Goal: Task Accomplishment & Management: Complete application form

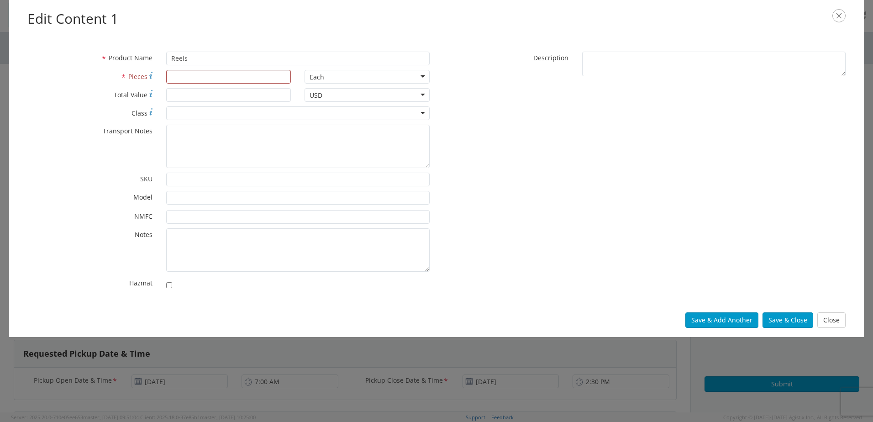
scroll to position [465, 0]
click at [198, 77] on input "* Pieces" at bounding box center [228, 77] width 125 height 14
type input "7"
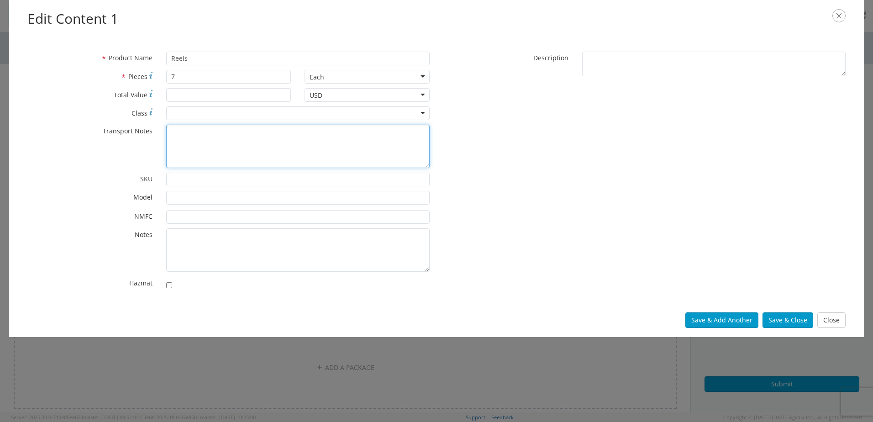
click at [194, 137] on textarea "* Transport Notes" at bounding box center [298, 146] width 264 height 43
type textarea "6 reels at 102" 1 reel at 120""
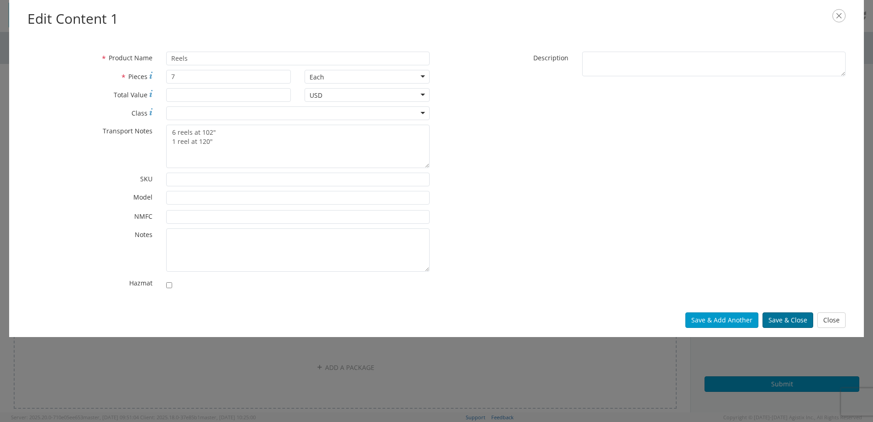
click at [787, 323] on button "Save & Close" at bounding box center [788, 320] width 51 height 16
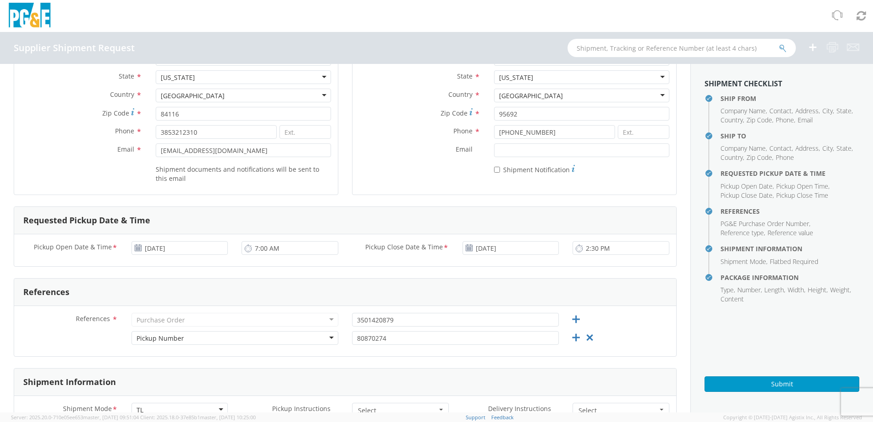
scroll to position [137, 0]
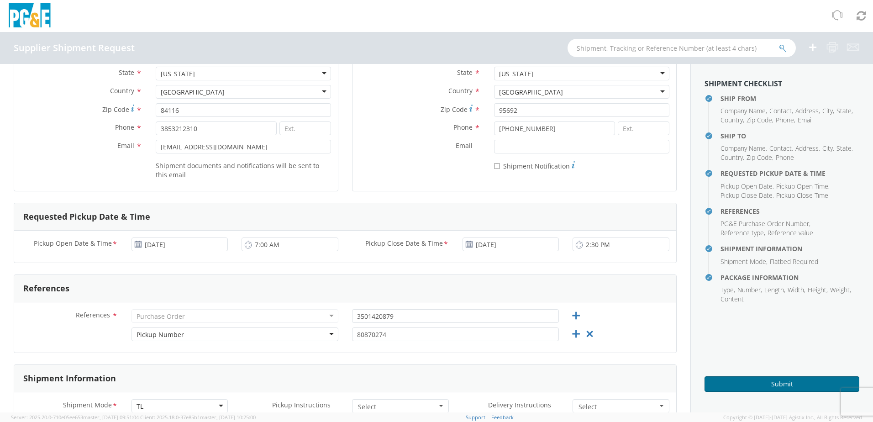
click at [770, 386] on button "Submit" at bounding box center [782, 384] width 155 height 16
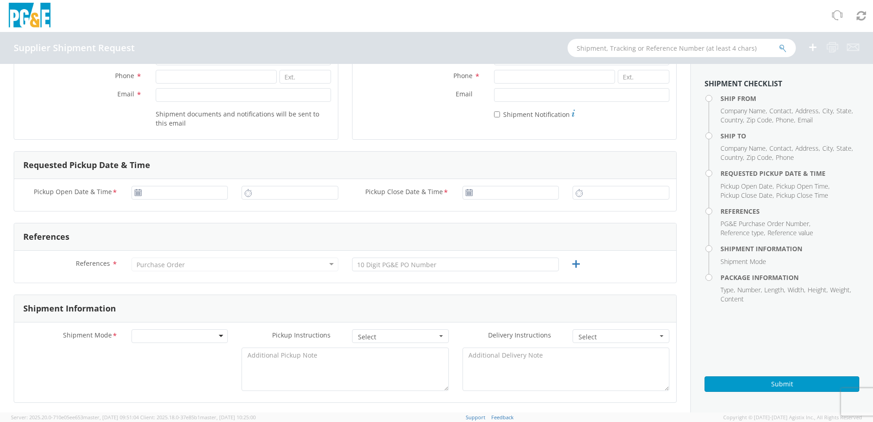
scroll to position [228, 0]
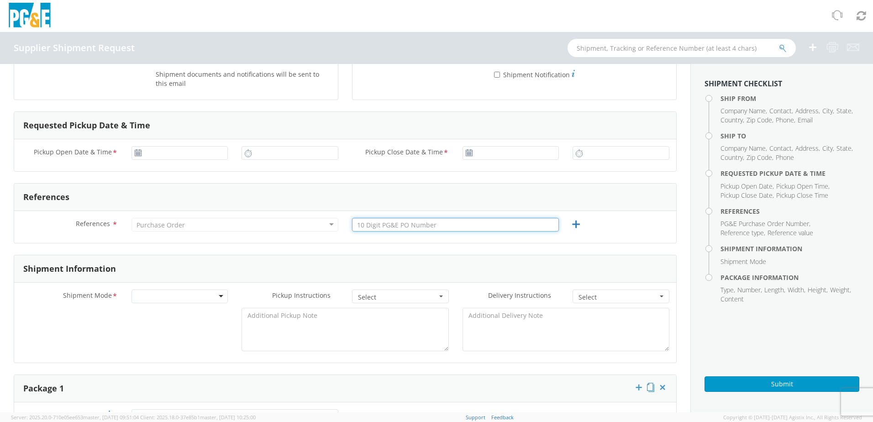
click at [460, 227] on input "text" at bounding box center [455, 225] width 207 height 14
paste input "3501420880"
type input "3501420880"
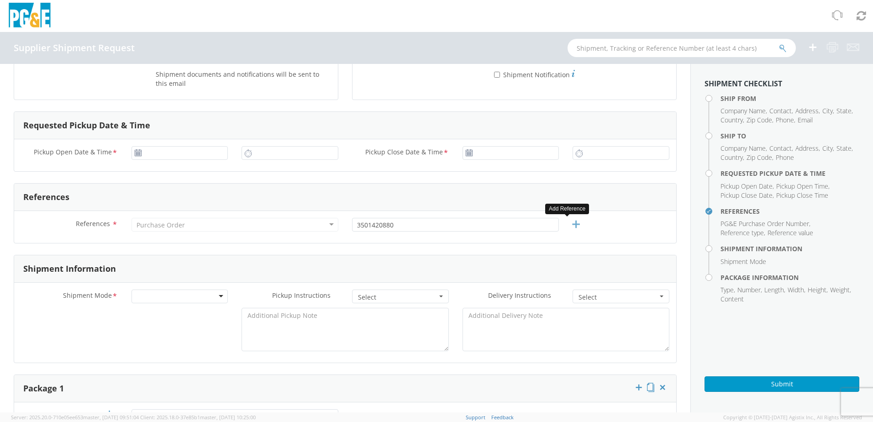
click at [573, 227] on icon at bounding box center [575, 224] width 11 height 11
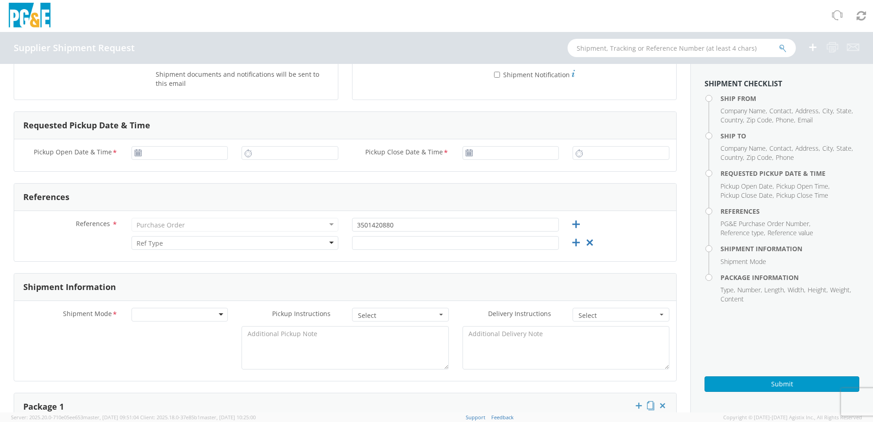
click at [325, 244] on div at bounding box center [235, 243] width 207 height 14
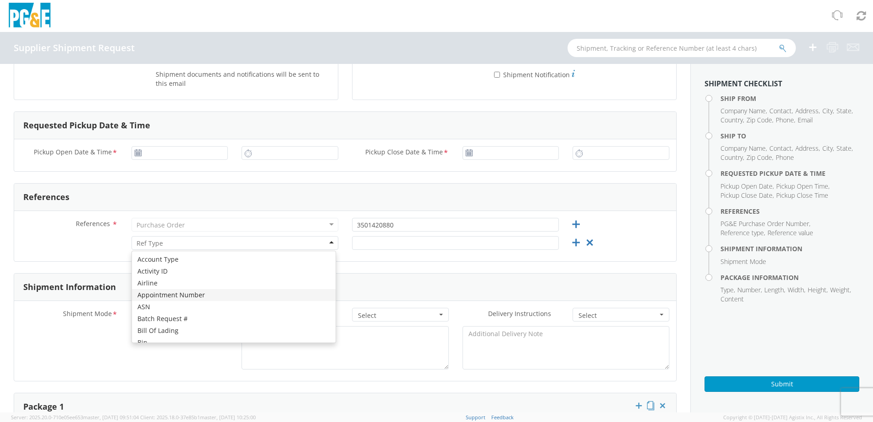
scroll to position [365, 0]
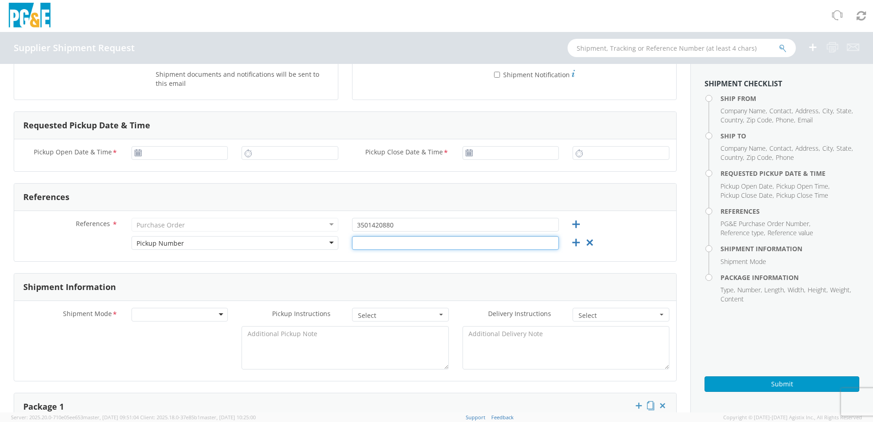
click at [380, 246] on input "text" at bounding box center [455, 243] width 207 height 14
click at [377, 244] on input "text" at bounding box center [455, 243] width 207 height 14
paste input "80870275"
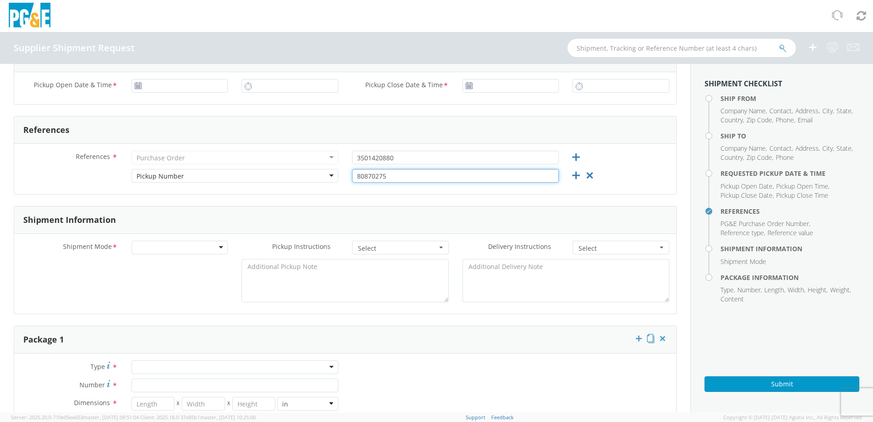
scroll to position [320, 0]
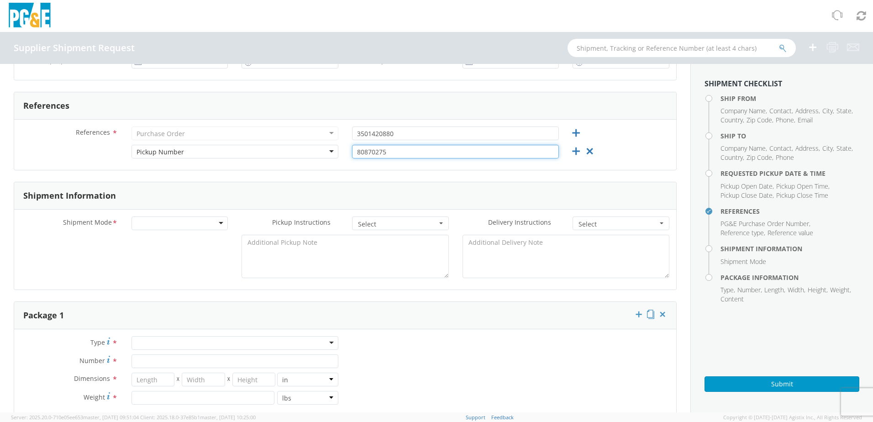
type input "80870275"
click at [214, 223] on div at bounding box center [180, 224] width 97 height 14
click at [382, 229] on button "Select" at bounding box center [400, 224] width 97 height 14
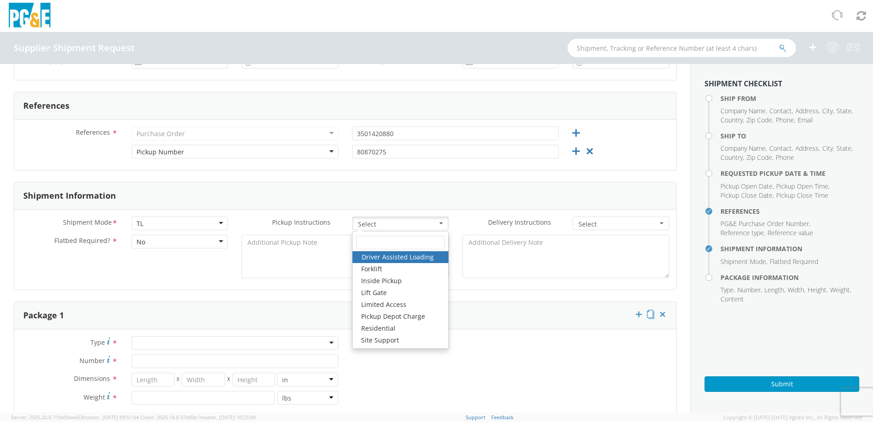
click at [231, 286] on div "Shipment Mode * TL TL LTL Small Package TL Pickup Instructions * Select Driver …" at bounding box center [345, 250] width 662 height 80
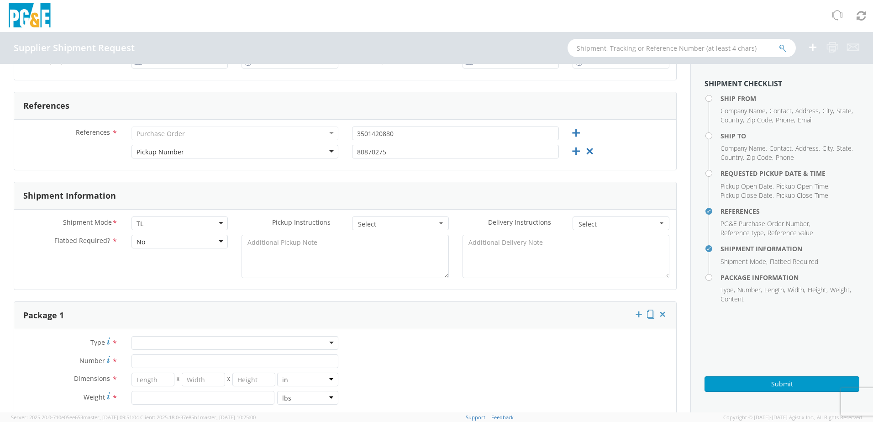
click at [177, 246] on div "No" at bounding box center [180, 242] width 97 height 14
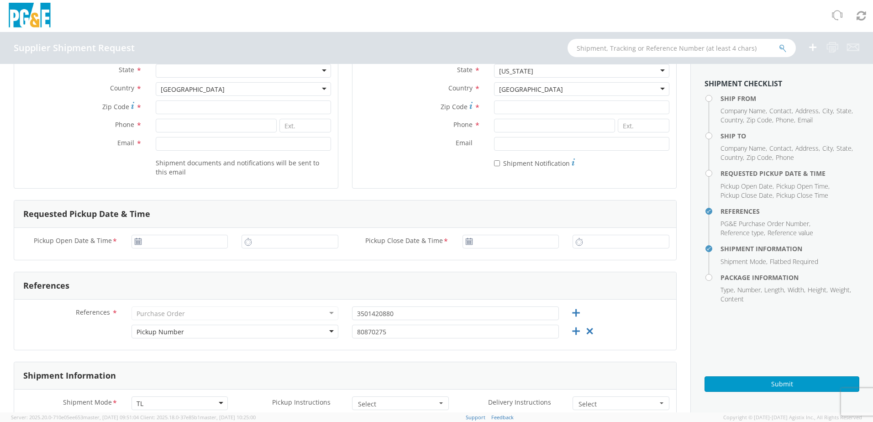
scroll to position [0, 0]
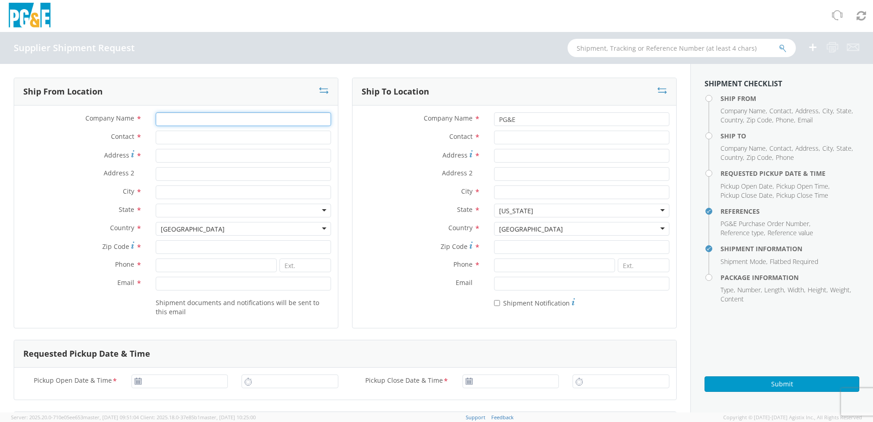
click at [213, 118] on input "Company Name *" at bounding box center [243, 119] width 175 height 14
type input "Dura line"
click at [189, 133] on input "Contact *" at bounding box center [243, 138] width 175 height 14
type input "Colt / Will"
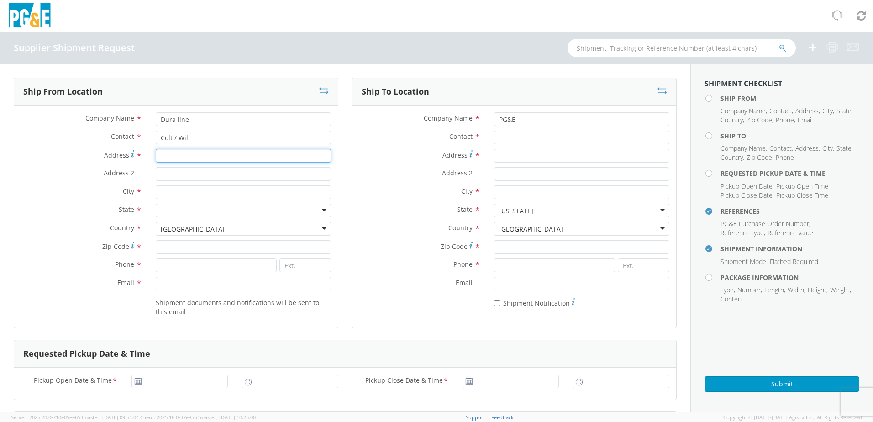
click at [188, 155] on input "Address *" at bounding box center [243, 156] width 175 height 14
type input "7591 w 700 N"
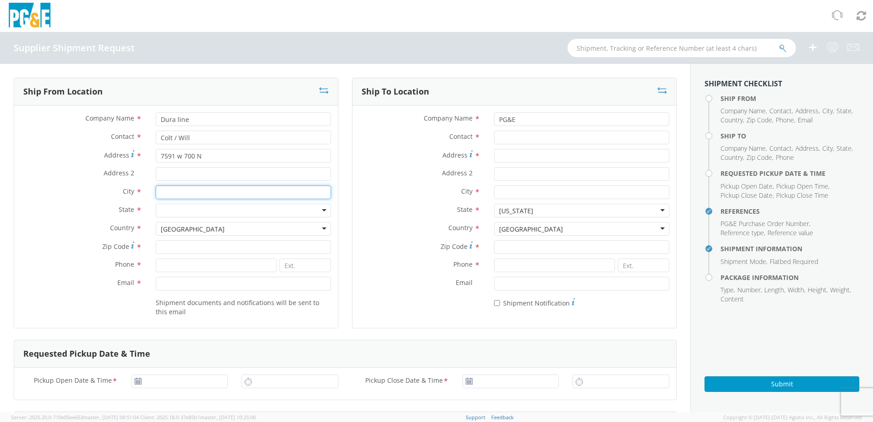
click at [175, 192] on input "City *" at bounding box center [243, 192] width 175 height 14
type input "[GEOGRAPHIC_DATA]"
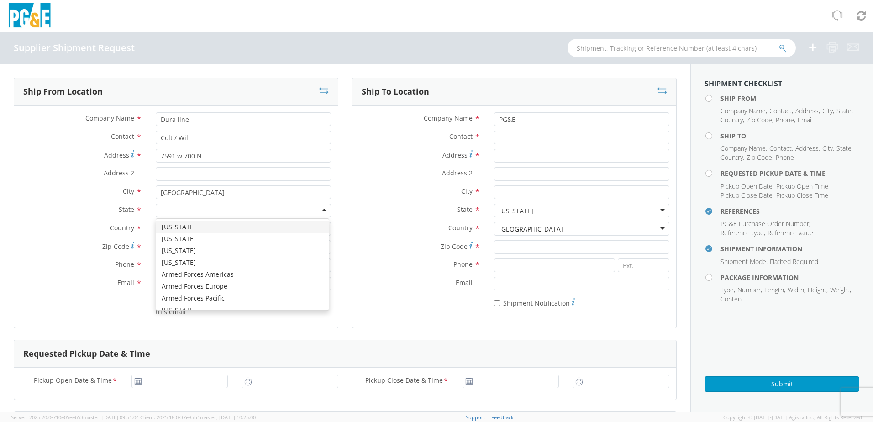
click at [211, 215] on div at bounding box center [243, 211] width 175 height 14
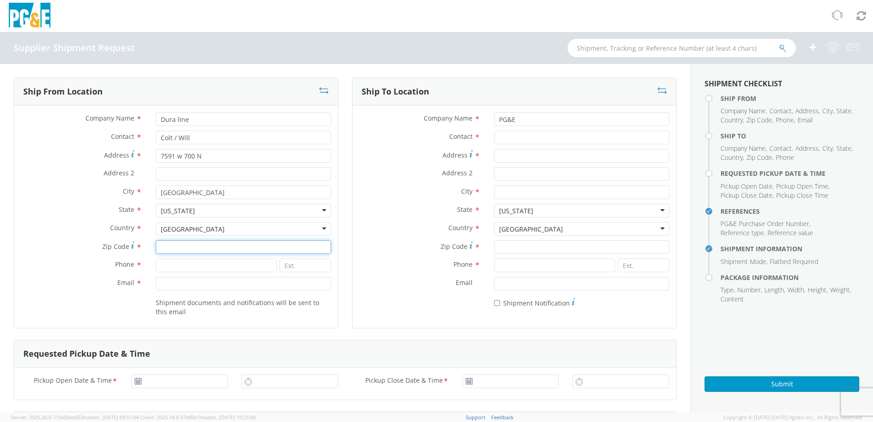
click at [173, 243] on input "Zip Code *" at bounding box center [243, 247] width 175 height 14
type input "84116"
click at [174, 267] on input at bounding box center [216, 266] width 121 height 14
type input "3853212310"
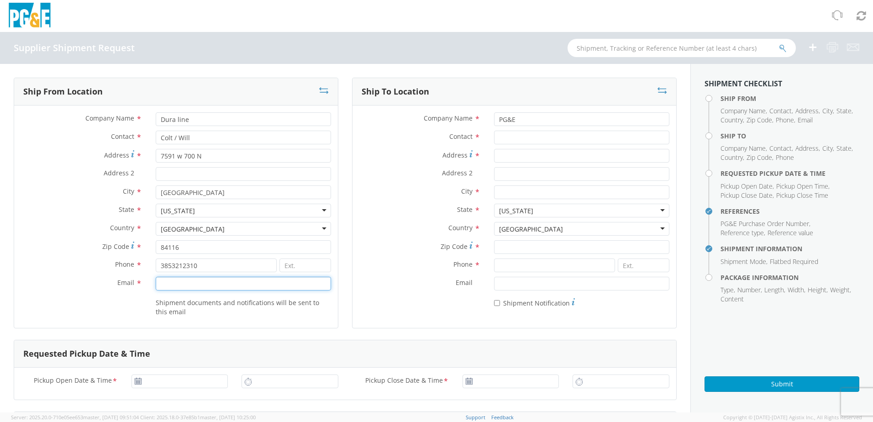
click at [222, 281] on input "Email *" at bounding box center [243, 284] width 175 height 14
paste input "[EMAIL_ADDRESS][DOMAIN_NAME]"
type input "[EMAIL_ADDRESS][DOMAIN_NAME]"
click at [508, 264] on input at bounding box center [554, 266] width 121 height 14
paste input "[PHONE_NUMBER]"
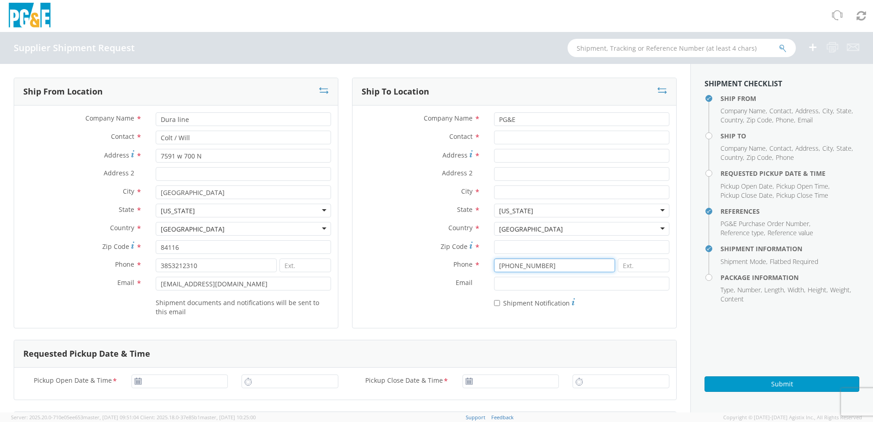
type input "[PHONE_NUMBER]"
click at [505, 136] on input "Contact *" at bounding box center [581, 138] width 175 height 14
type input "N/A"
click at [522, 159] on input "Address *" at bounding box center [581, 156] width 175 height 14
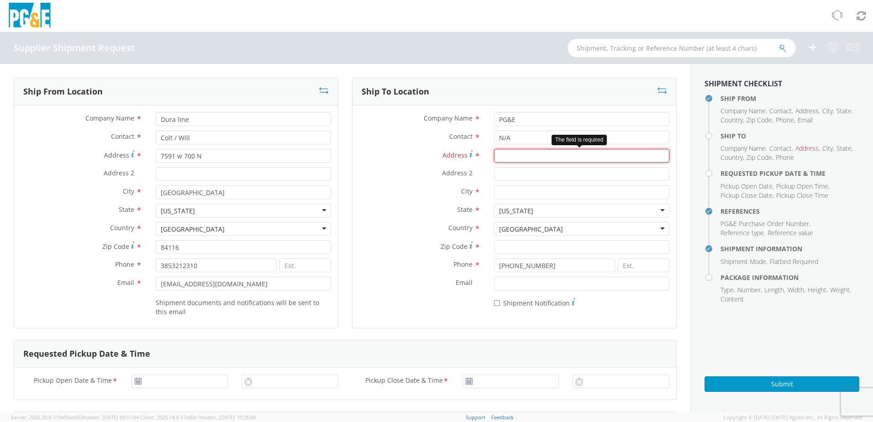
click at [516, 157] on input "Address *" at bounding box center [581, 156] width 175 height 14
paste input "[STREET_ADDRESS]"
type input "[STREET_ADDRESS]"
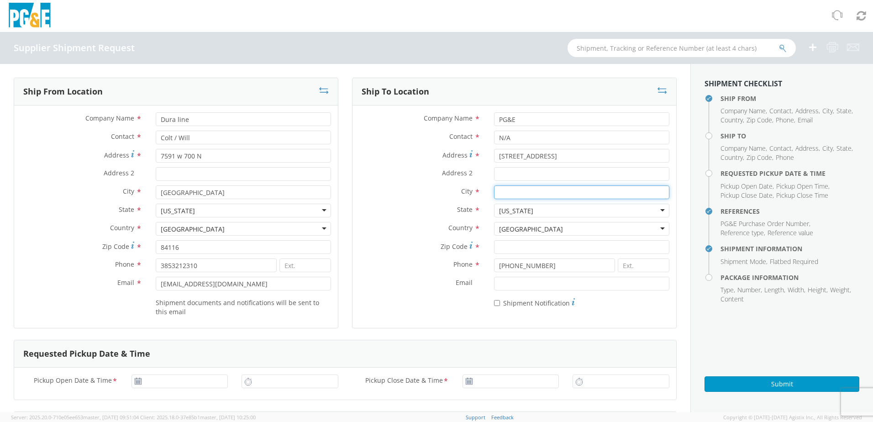
click at [504, 195] on input "City *" at bounding box center [581, 192] width 175 height 14
paste input "[GEOGRAPHIC_DATA]"
type input "[GEOGRAPHIC_DATA]"
click at [519, 245] on input "Zip Code *" at bounding box center [581, 247] width 175 height 14
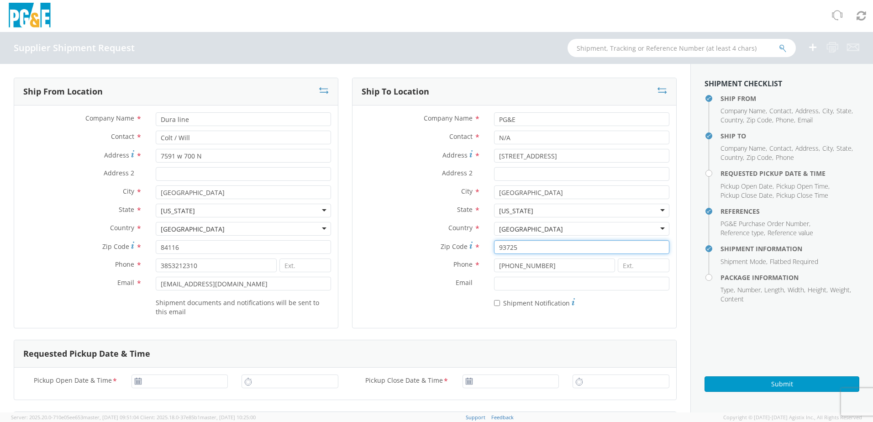
type input "93725"
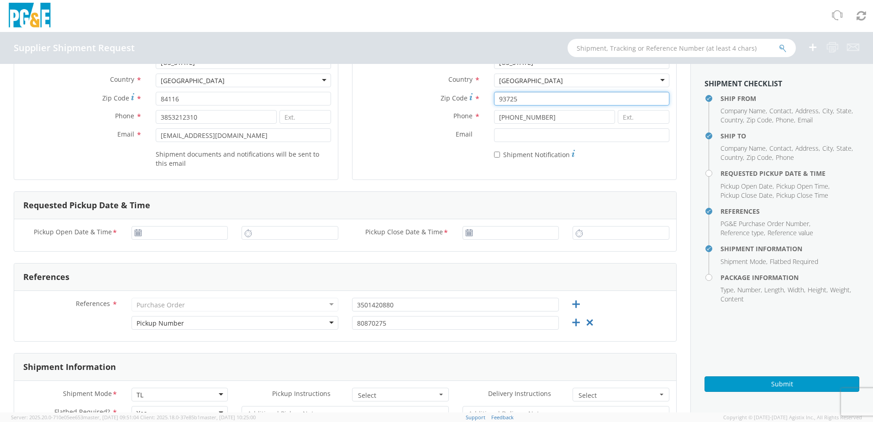
scroll to position [183, 0]
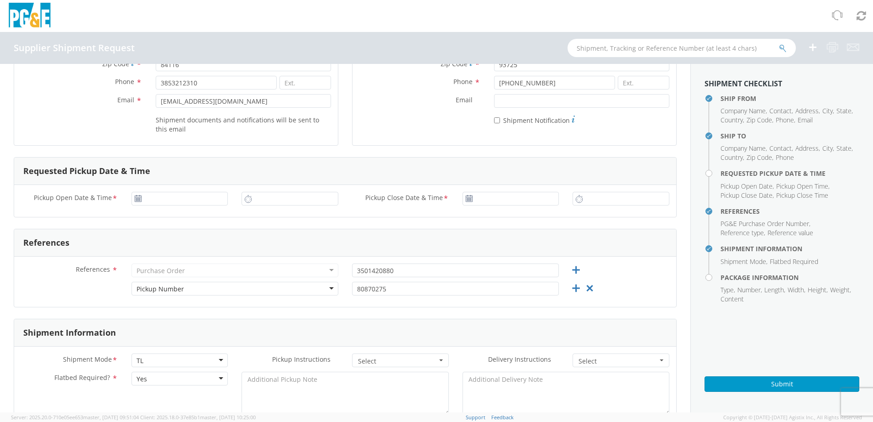
click at [137, 200] on use at bounding box center [138, 198] width 6 height 6
type input "[DATE]"
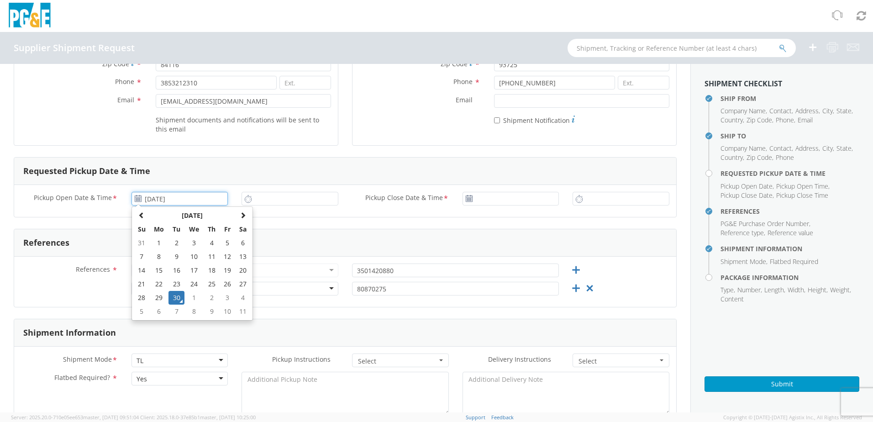
click at [158, 201] on input "[DATE]" at bounding box center [180, 199] width 97 height 14
click at [175, 297] on td "30" at bounding box center [177, 298] width 16 height 14
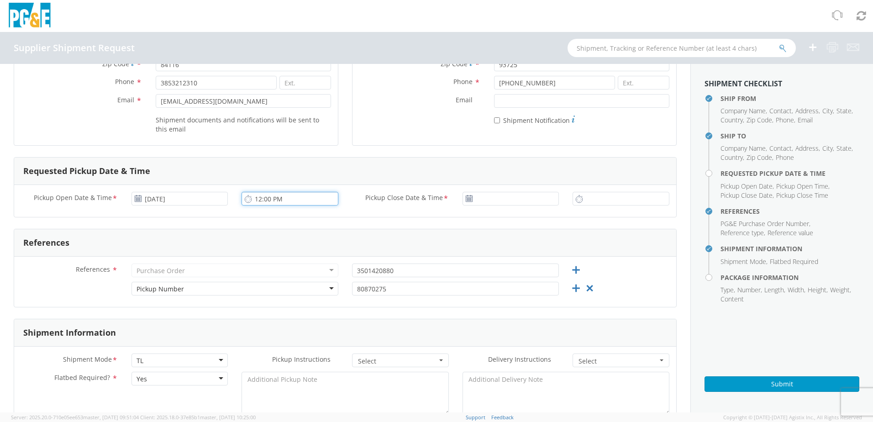
click at [271, 196] on input "12:00 PM" at bounding box center [290, 199] width 97 height 14
type input "7:00 AM"
type input "[DATE]"
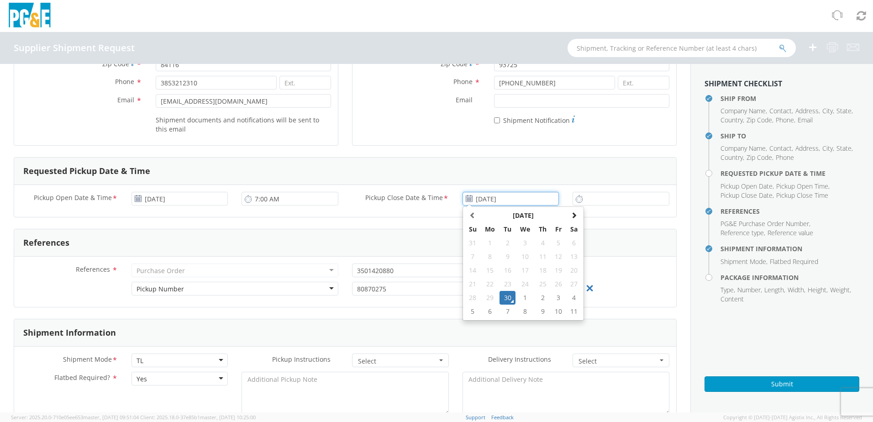
click at [495, 200] on input "[DATE]" at bounding box center [511, 199] width 97 height 14
drag, startPoint x: 504, startPoint y: 296, endPoint x: 508, endPoint y: 293, distance: 5.6
click at [504, 296] on td "30" at bounding box center [508, 298] width 16 height 14
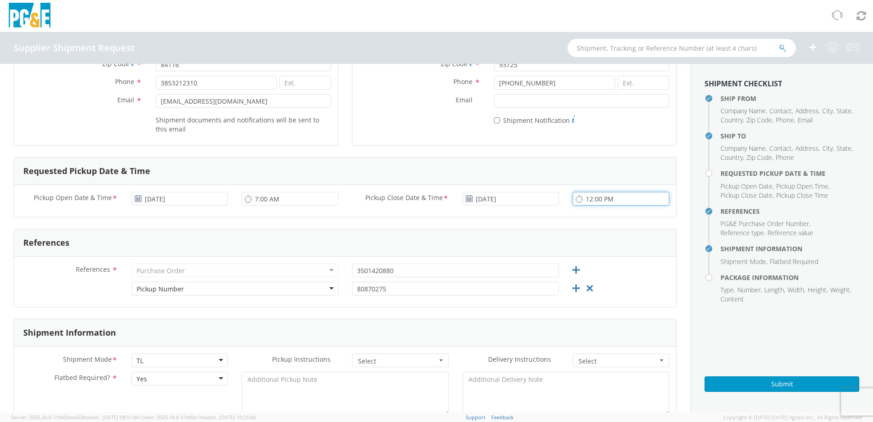
click at [590, 200] on input "12:00 PM" at bounding box center [621, 199] width 97 height 14
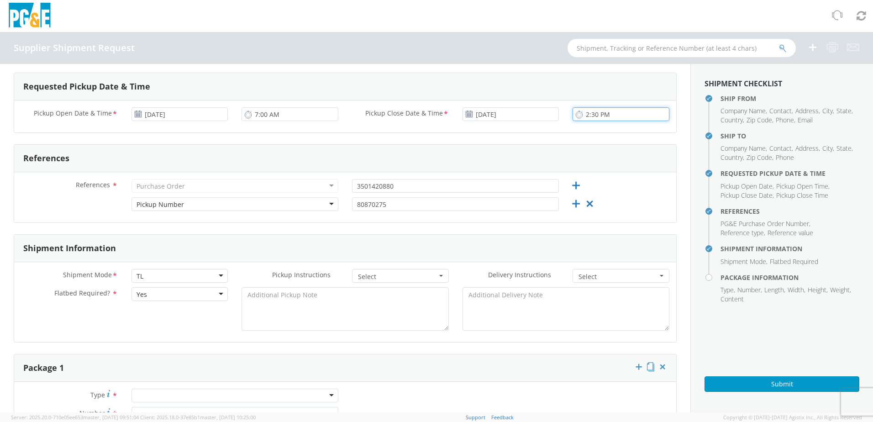
scroll to position [365, 0]
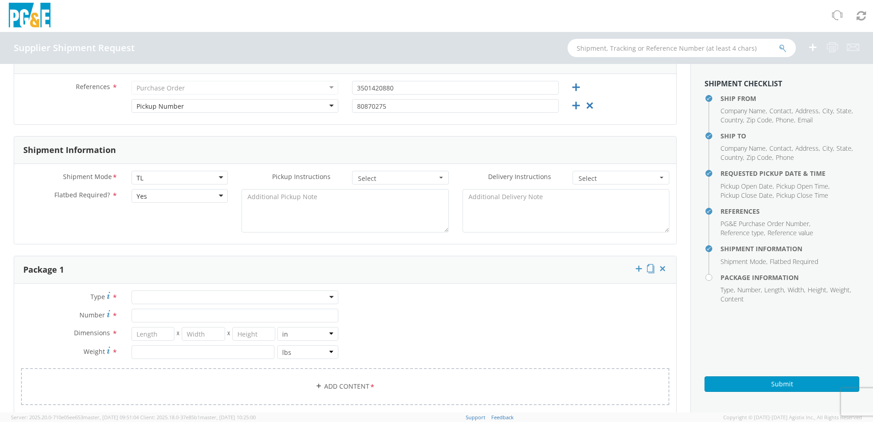
type input "2:30 PM"
click at [294, 207] on textarea at bounding box center [345, 210] width 207 height 43
click at [172, 287] on div "Type * Bulk Bundle(s) Cardboard Box(es) Carton(s) Crate(s) Drum(s) (Fiberboard)…" at bounding box center [345, 349] width 662 height 131
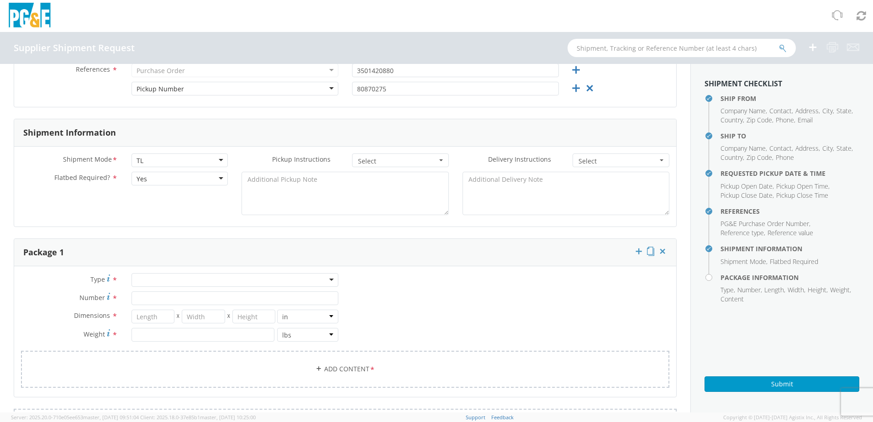
scroll to position [411, 0]
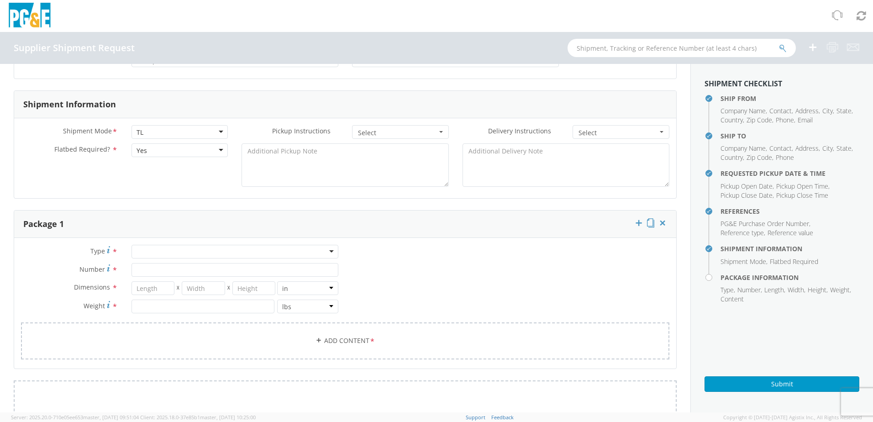
click at [194, 255] on div at bounding box center [235, 252] width 207 height 14
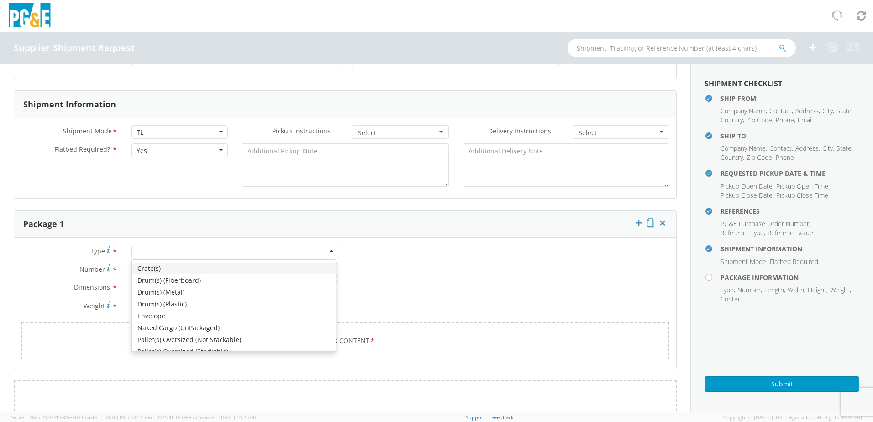
scroll to position [103, 0]
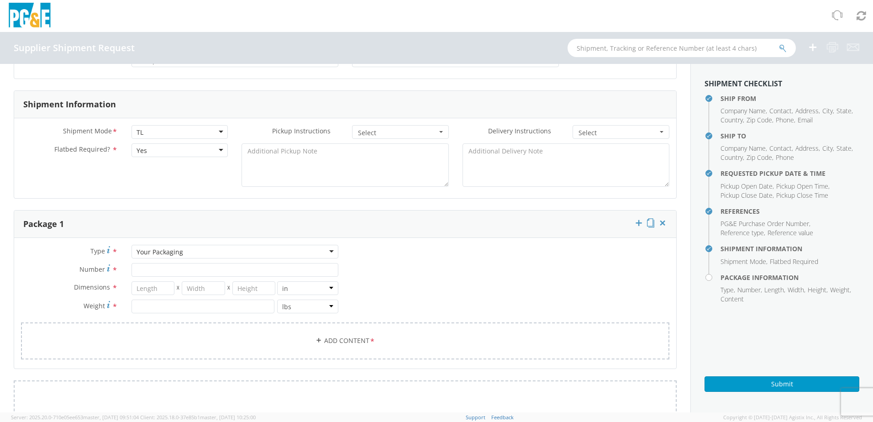
click at [172, 247] on div "Your Packaging" at bounding box center [235, 252] width 207 height 14
click at [156, 268] on input "Number *" at bounding box center [235, 270] width 207 height 14
type input "6"
click at [155, 285] on input "number" at bounding box center [153, 288] width 43 height 14
type input "102"
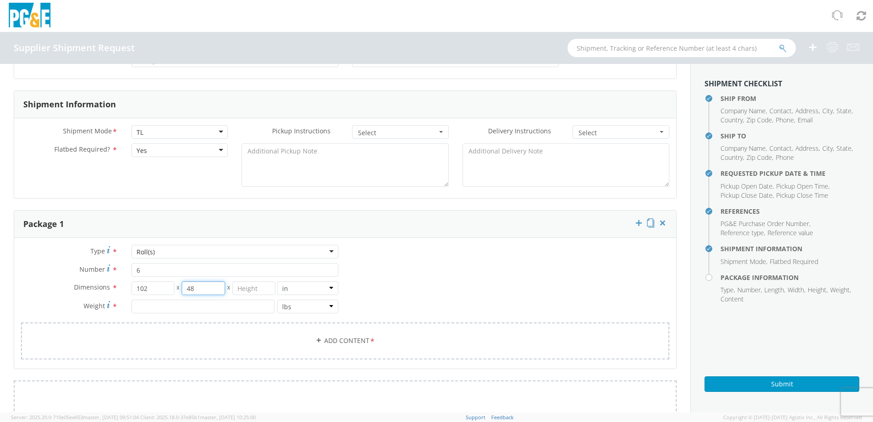
type input "48"
type input "102"
click at [190, 306] on input "number" at bounding box center [203, 307] width 143 height 14
paste input "8749"
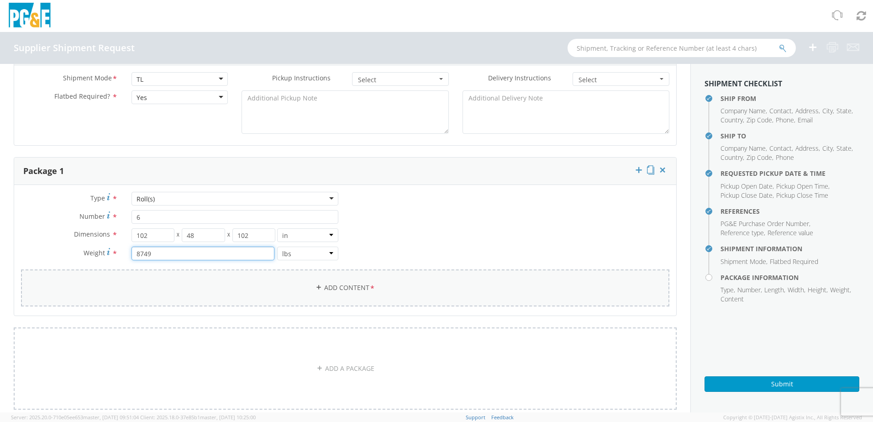
scroll to position [548, 0]
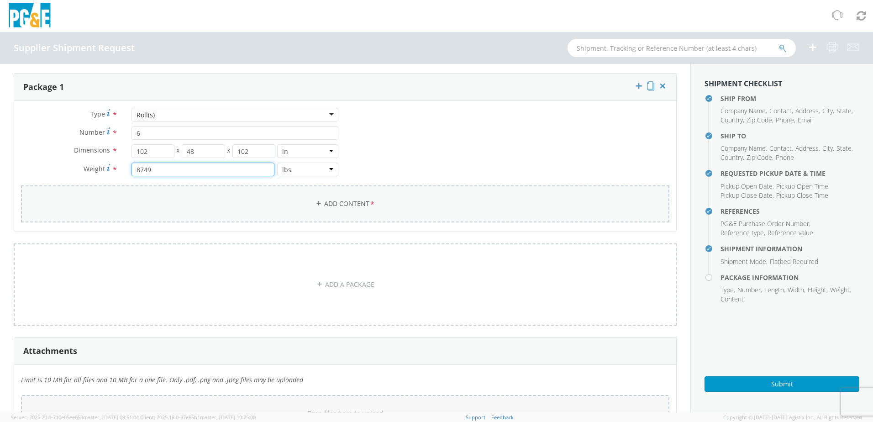
type input "8749"
click at [355, 206] on link "Add Content *" at bounding box center [345, 203] width 649 height 37
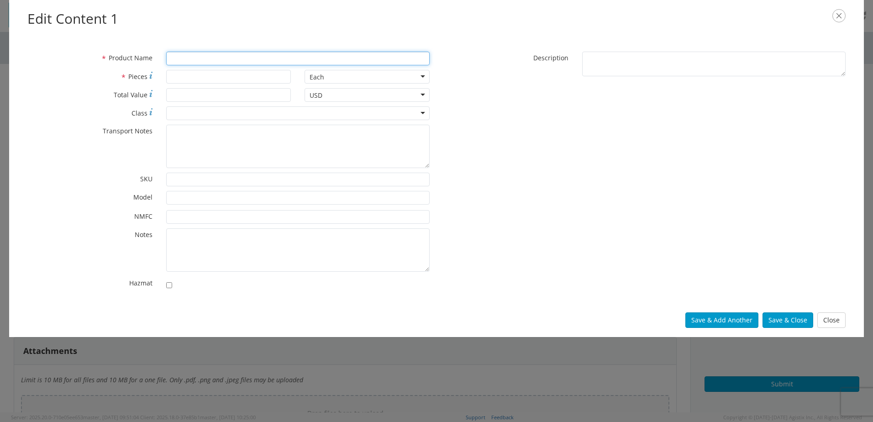
click at [192, 63] on input "* Product Name" at bounding box center [298, 59] width 264 height 14
type input "reels"
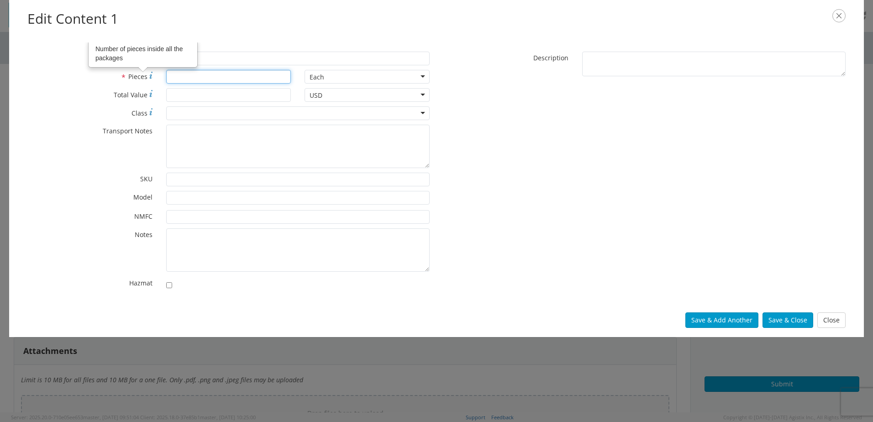
click at [174, 76] on input "* Pieces Number of pieces inside all the packages" at bounding box center [228, 77] width 125 height 14
type input "6"
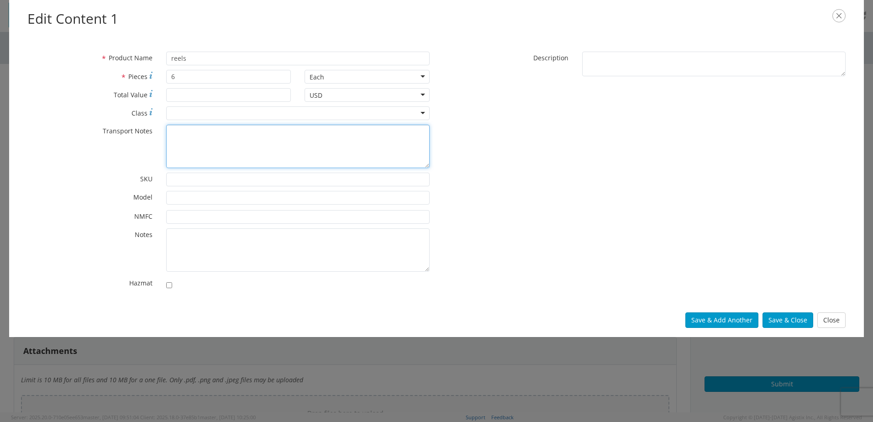
click at [190, 140] on textarea "* Transport Notes" at bounding box center [298, 146] width 264 height 43
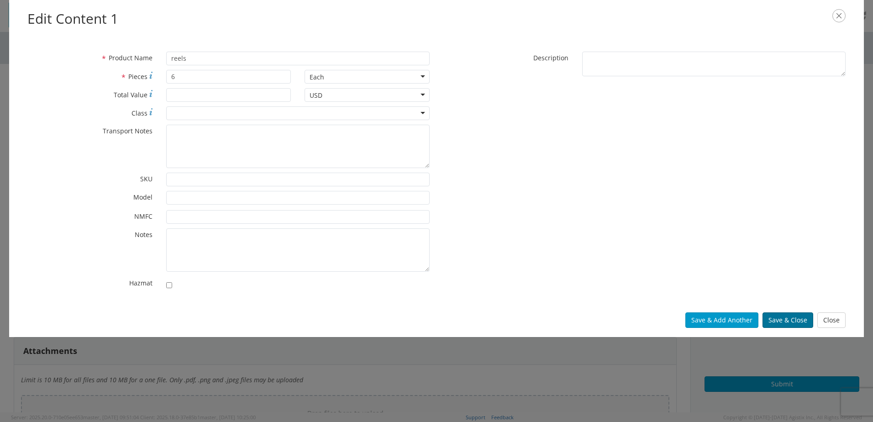
click at [785, 324] on button "Save & Close" at bounding box center [788, 320] width 51 height 16
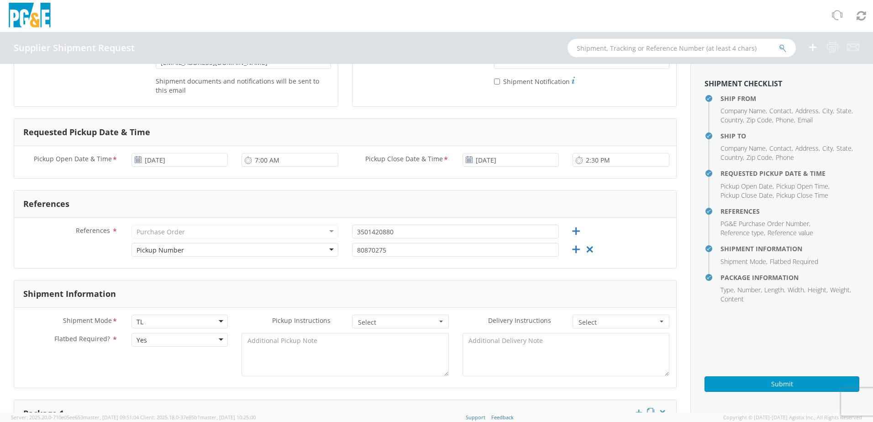
scroll to position [274, 0]
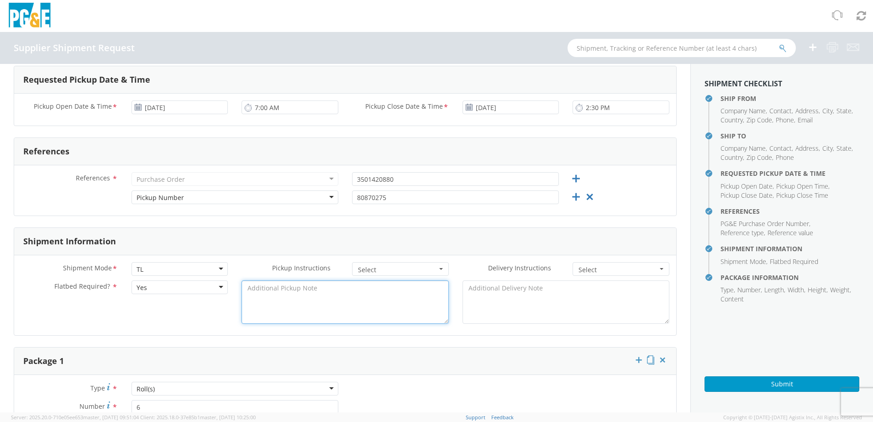
click at [276, 297] on textarea at bounding box center [345, 301] width 207 height 43
type textarea "102" wide 48" long flatbed/step deck trailer (NO CONESTOGA). 5 chains re"
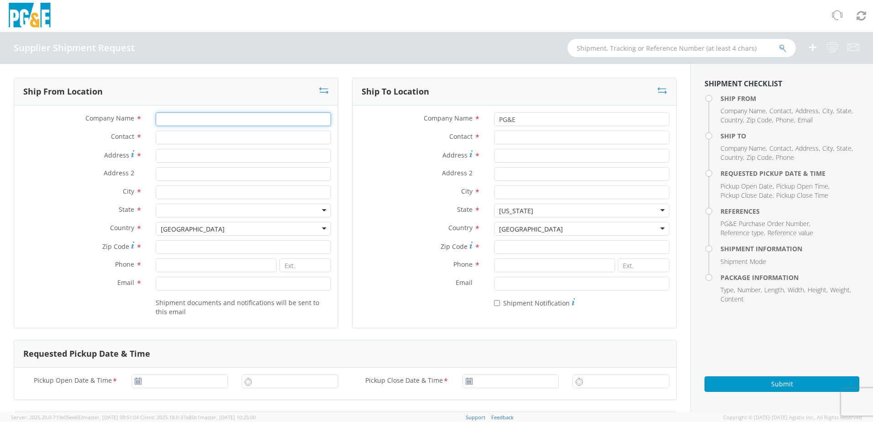
click at [223, 115] on input "Company Name *" at bounding box center [243, 119] width 175 height 14
type input "Dura line"
click at [192, 139] on input "Contact *" at bounding box center [243, 138] width 175 height 14
type input "Colt"
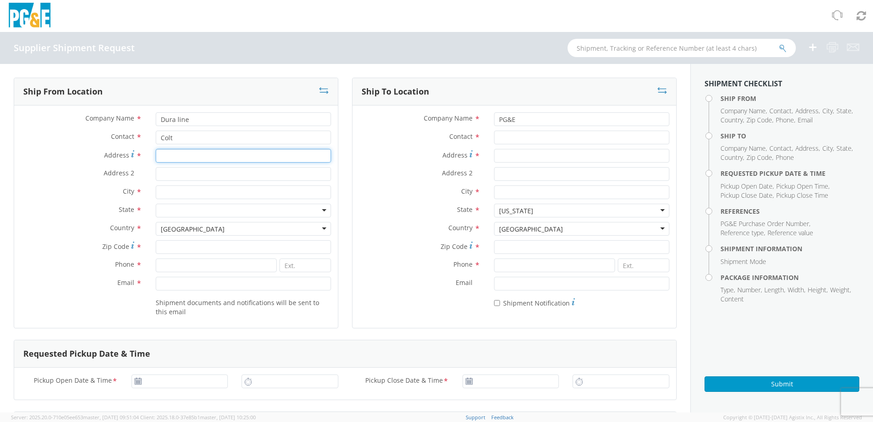
click at [188, 154] on input "Address *" at bounding box center [243, 156] width 175 height 14
type input "7591 W 700 N"
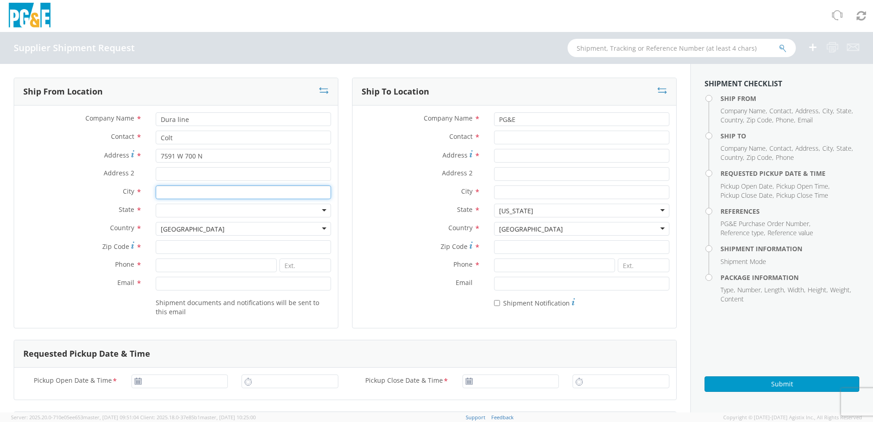
click at [181, 193] on input "City *" at bounding box center [243, 192] width 175 height 14
type input "[GEOGRAPHIC_DATA]"
click at [185, 208] on div at bounding box center [243, 211] width 175 height 14
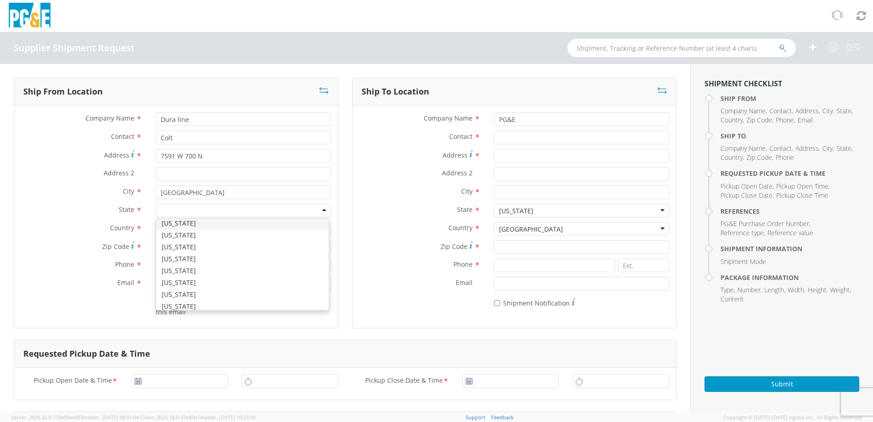
scroll to position [578, 0]
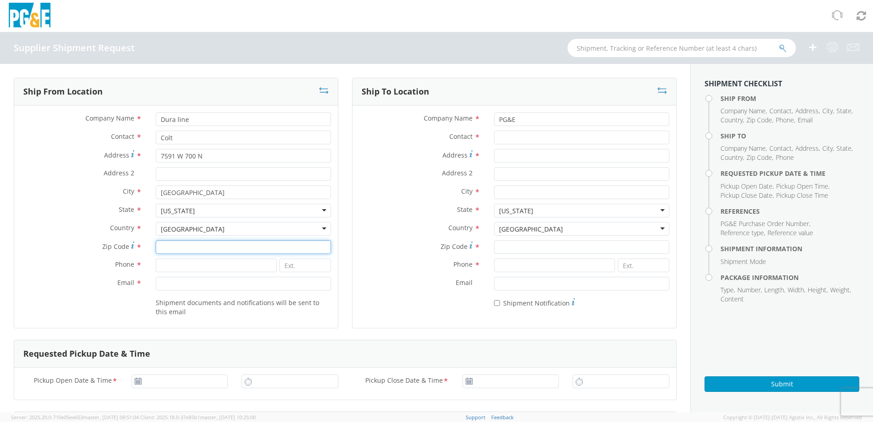
click at [181, 246] on input "Zip Code *" at bounding box center [243, 247] width 175 height 14
type input "84116"
click at [183, 269] on input at bounding box center [216, 266] width 121 height 14
type input "3853212310"
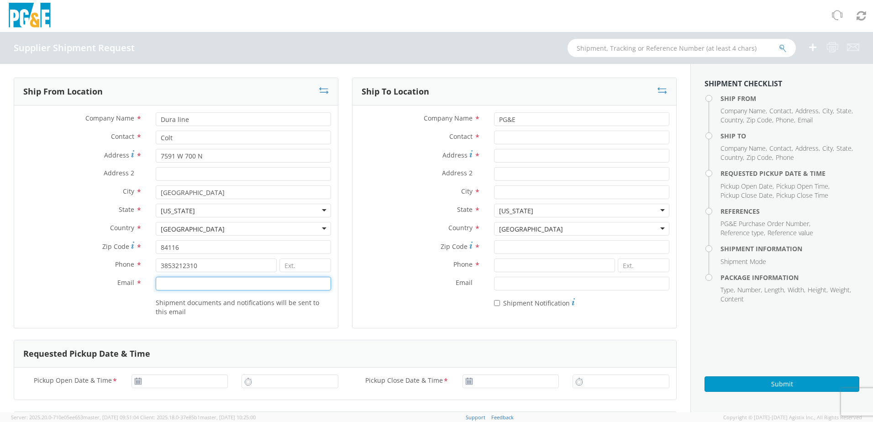
click at [175, 282] on input "Email *" at bounding box center [243, 284] width 175 height 14
click at [190, 285] on input "Email *" at bounding box center [243, 284] width 175 height 14
paste input "[EMAIL_ADDRESS][DOMAIN_NAME]"
type input "[EMAIL_ADDRESS][DOMAIN_NAME]"
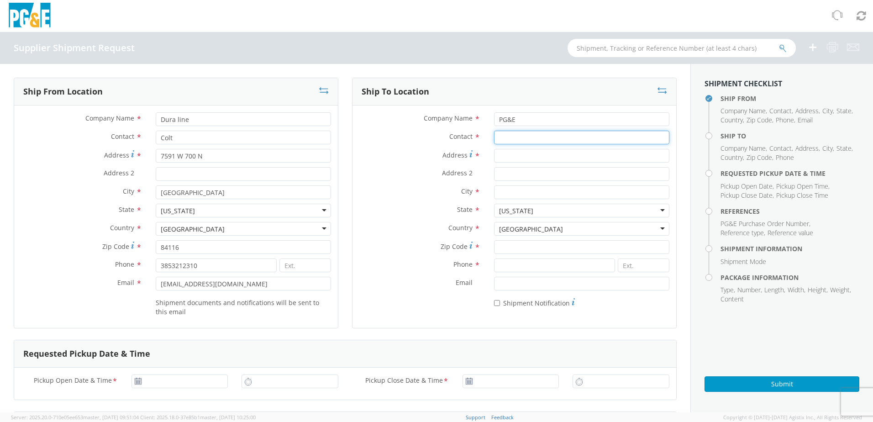
click at [523, 137] on input "Contact *" at bounding box center [581, 138] width 175 height 14
type input "N/A"
click at [527, 158] on input "Address *" at bounding box center [581, 156] width 175 height 14
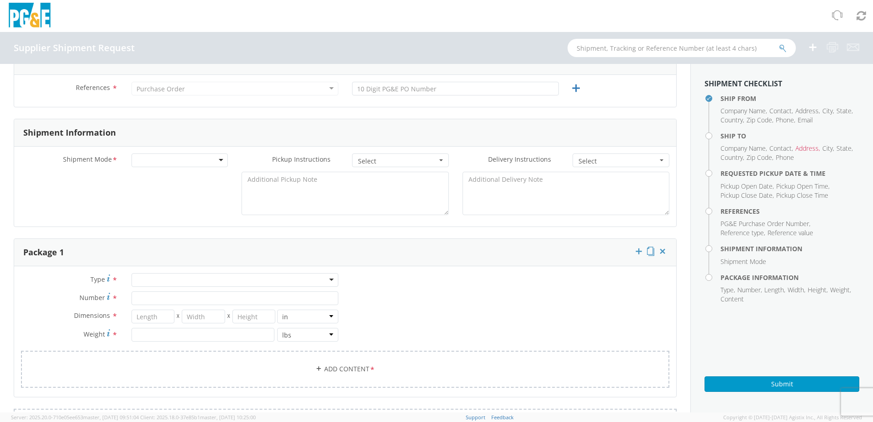
scroll to position [365, 0]
click at [149, 333] on input "number" at bounding box center [203, 334] width 143 height 14
paste input "8749"
type input "8749"
click at [156, 276] on div at bounding box center [235, 279] width 207 height 14
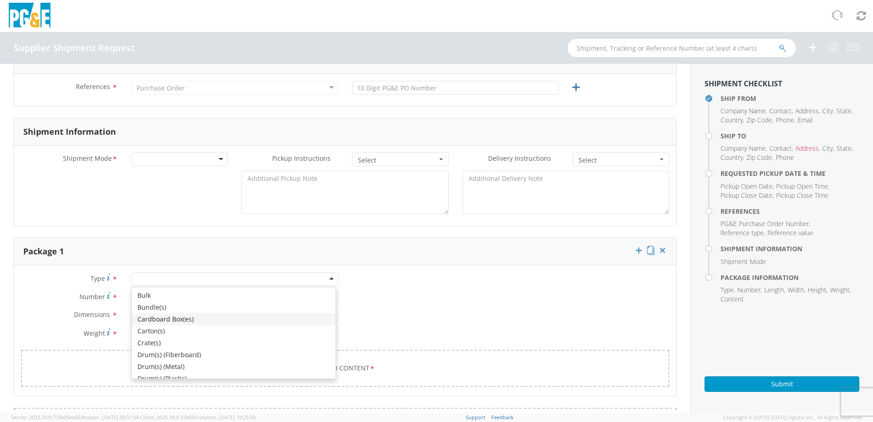
scroll to position [103, 0]
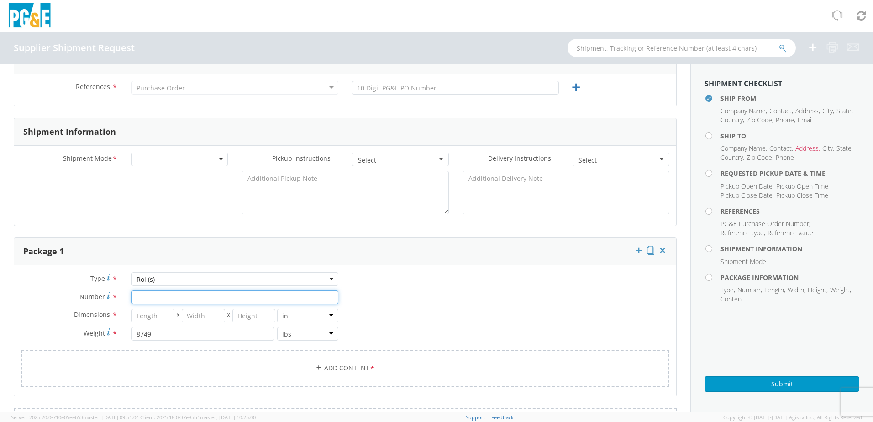
click at [152, 300] on input "Number *" at bounding box center [235, 298] width 207 height 14
type input "6"
click at [158, 310] on input "number" at bounding box center [153, 316] width 43 height 14
type input "102"
type input "48"
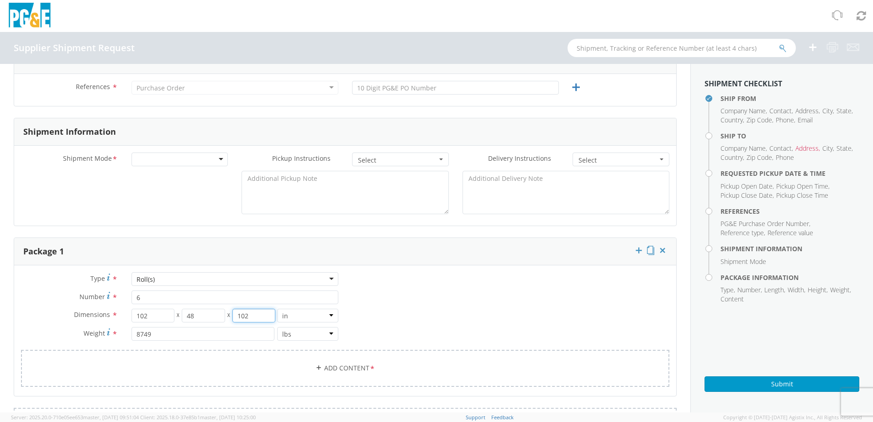
type input "102"
click at [291, 186] on textarea at bounding box center [345, 192] width 207 height 43
click at [175, 158] on div at bounding box center [180, 160] width 97 height 14
click at [168, 176] on div "No" at bounding box center [180, 178] width 97 height 14
click at [152, 213] on div "No Yes" at bounding box center [179, 200] width 95 height 28
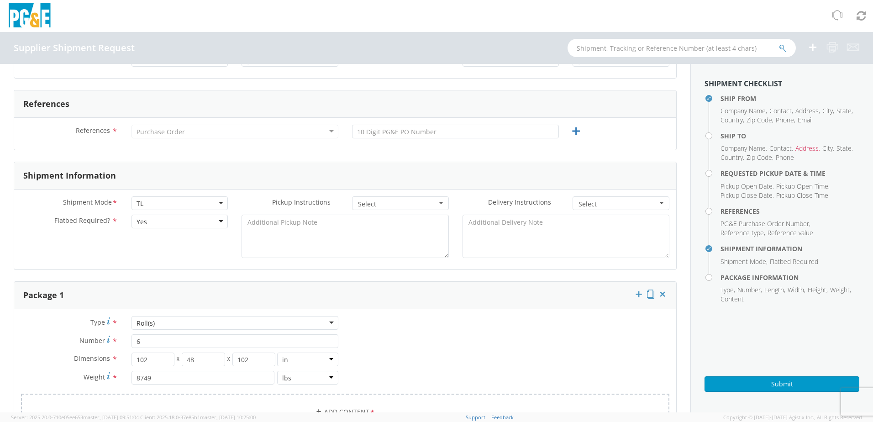
scroll to position [183, 0]
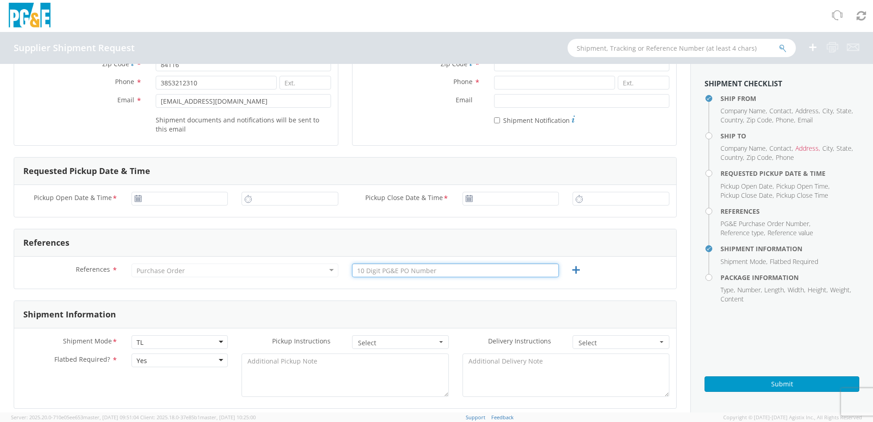
click at [404, 272] on input "text" at bounding box center [455, 271] width 207 height 14
click at [379, 273] on input "text" at bounding box center [455, 271] width 207 height 14
paste input "3501420880"
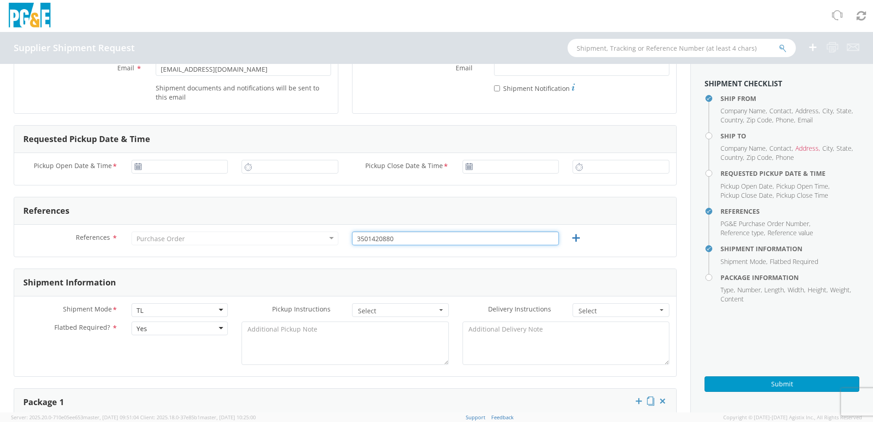
scroll to position [228, 0]
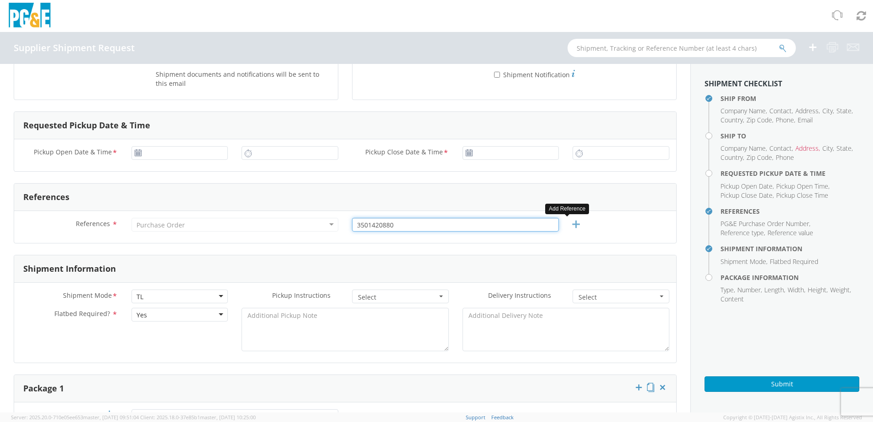
type input "3501420880"
click at [575, 225] on icon at bounding box center [575, 224] width 11 height 11
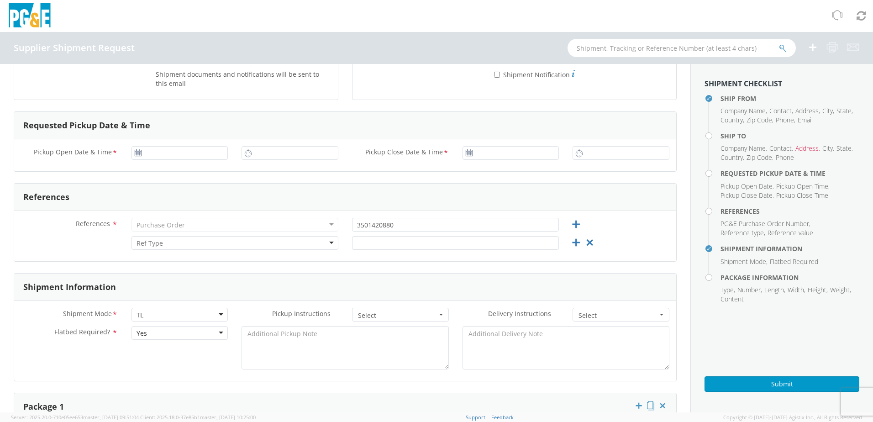
click at [195, 243] on div at bounding box center [235, 243] width 207 height 14
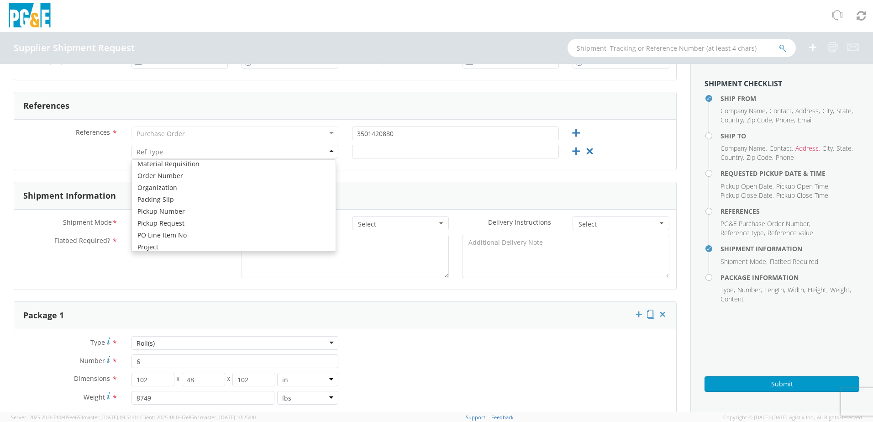
scroll to position [365, 0]
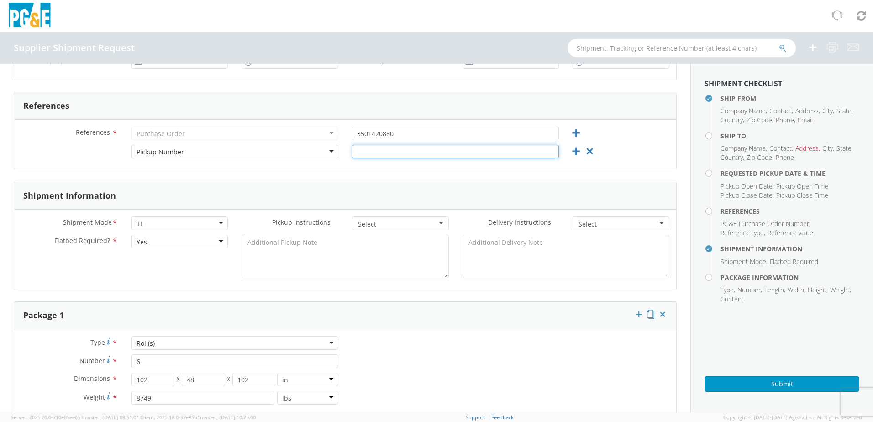
click at [416, 151] on input "text" at bounding box center [455, 152] width 207 height 14
type input "80870275"
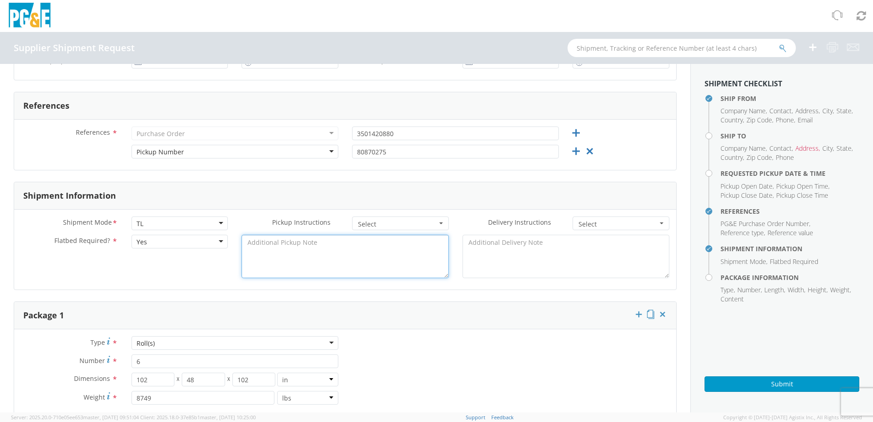
click at [292, 255] on textarea at bounding box center [345, 256] width 207 height 43
type textarea "R"
click at [319, 266] on textarea "Require 102" wide 48" long flatbed/step deck trailer (NO CONESTOGA). Require" at bounding box center [345, 256] width 207 height 43
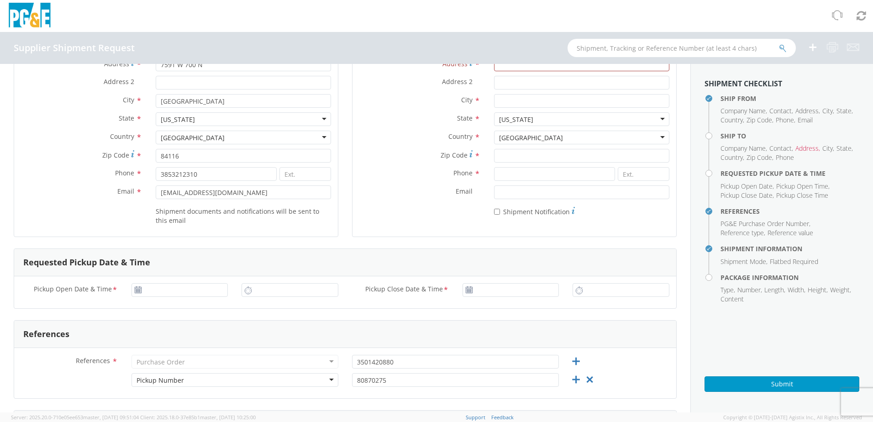
scroll to position [0, 0]
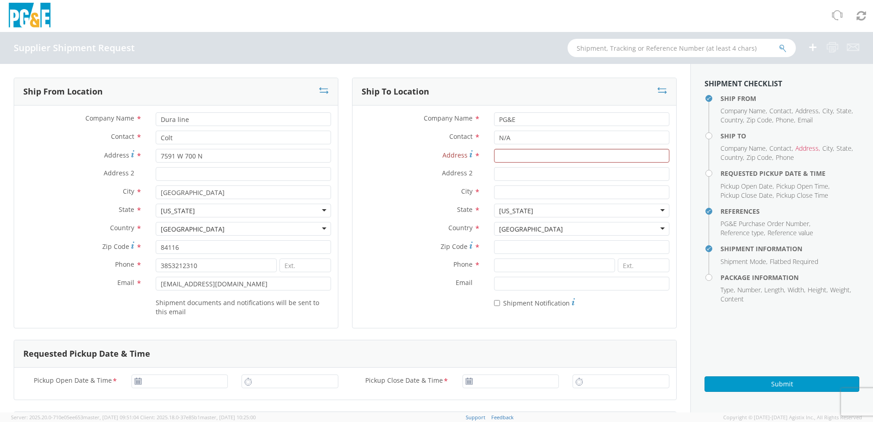
type textarea "Require 102" wide 48" long flatbed/step deck trailer (NO CONESTOGA). Require 5 …"
click at [533, 161] on input "Address *" at bounding box center [581, 156] width 175 height 14
paste input "[STREET_ADDRESS]"
type input "[STREET_ADDRESS]"
click at [497, 190] on input "City *" at bounding box center [581, 192] width 175 height 14
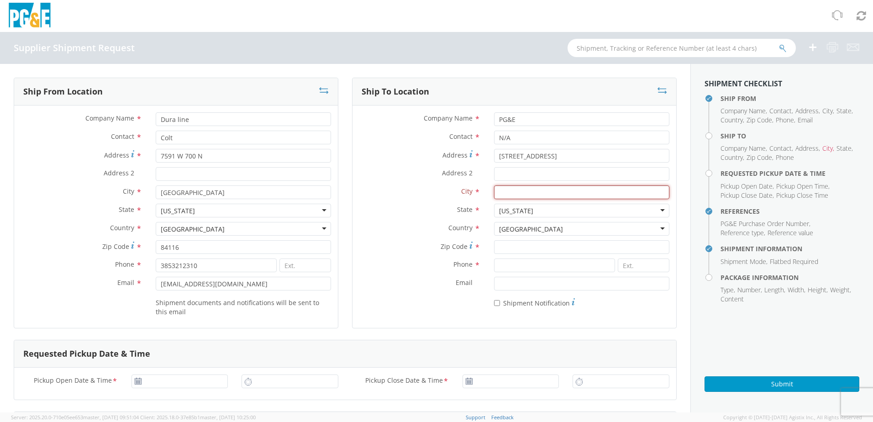
paste input "[GEOGRAPHIC_DATA]"
type input "[GEOGRAPHIC_DATA]"
click at [508, 245] on input "Zip Code *" at bounding box center [581, 247] width 175 height 14
type input "93725"
click at [523, 266] on input at bounding box center [554, 266] width 121 height 14
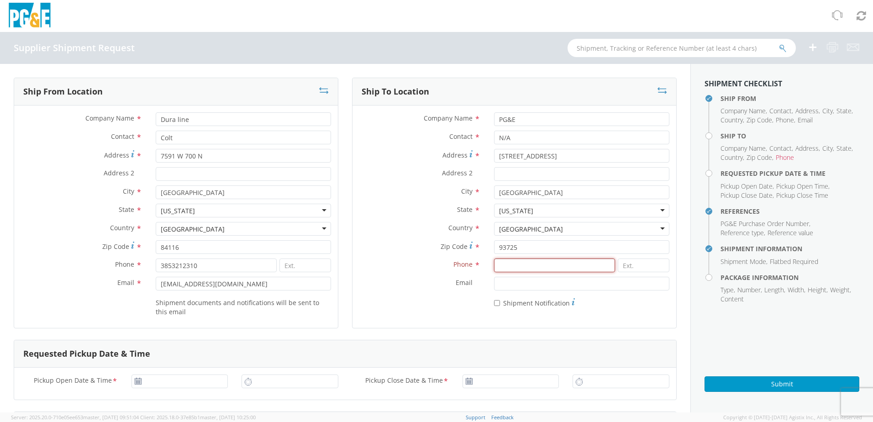
click at [514, 266] on input at bounding box center [554, 266] width 121 height 14
paste input "[PHONE_NUMBER]"
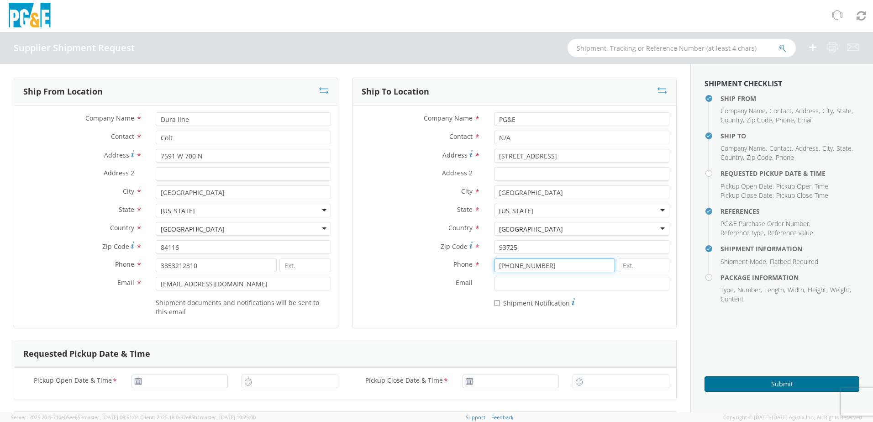
type input "[PHONE_NUMBER]"
click at [775, 384] on button "Submit" at bounding box center [782, 384] width 155 height 16
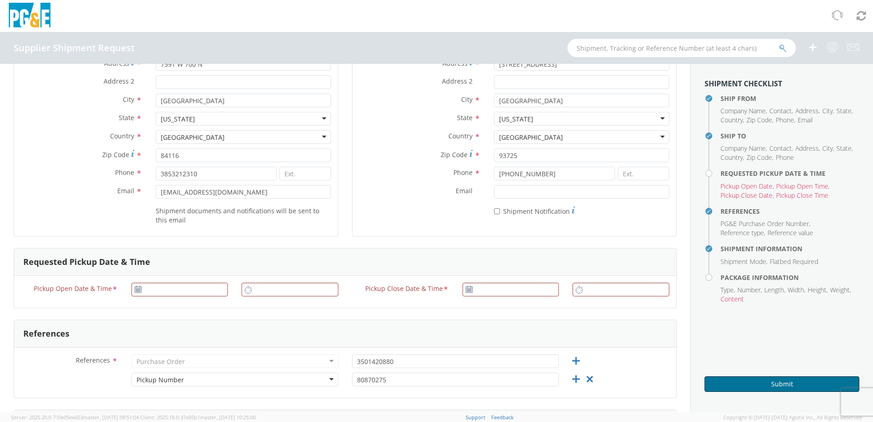
scroll to position [137, 0]
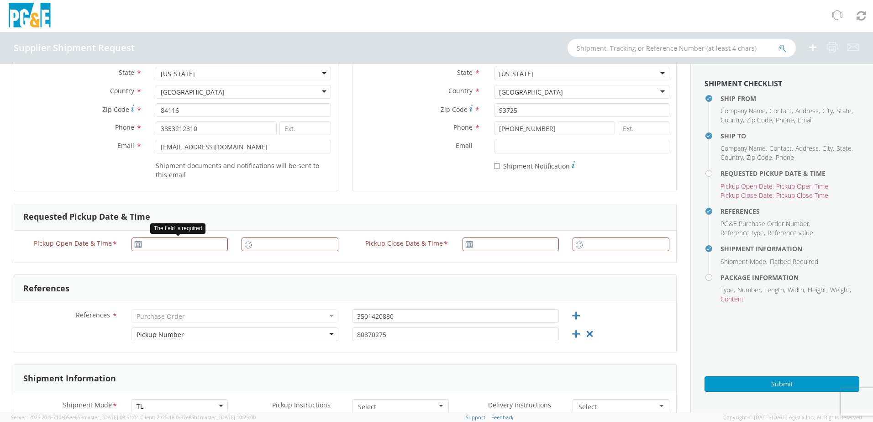
click at [138, 244] on icon at bounding box center [138, 244] width 8 height 7
type input "[DATE]"
click at [156, 244] on input "[DATE]" at bounding box center [180, 245] width 97 height 14
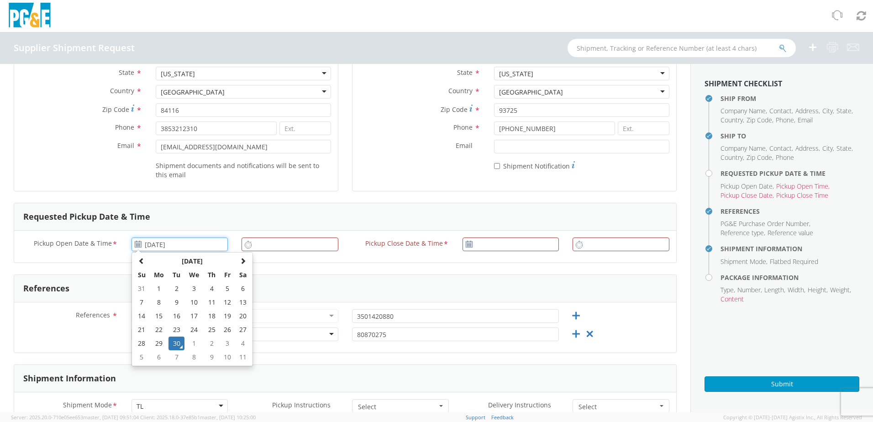
click at [174, 343] on td "30" at bounding box center [177, 344] width 16 height 14
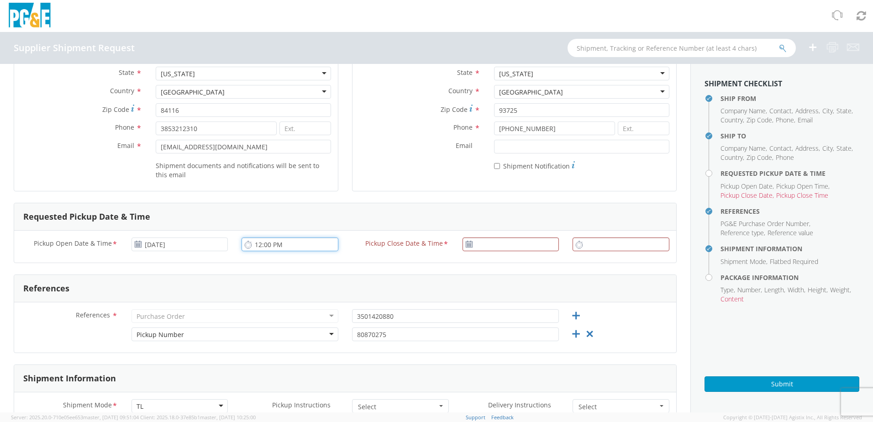
click at [271, 246] on input "12:00 PM" at bounding box center [290, 245] width 97 height 14
type input "7:00 AM"
type input "[DATE]"
click at [499, 245] on input "[DATE]" at bounding box center [511, 245] width 97 height 14
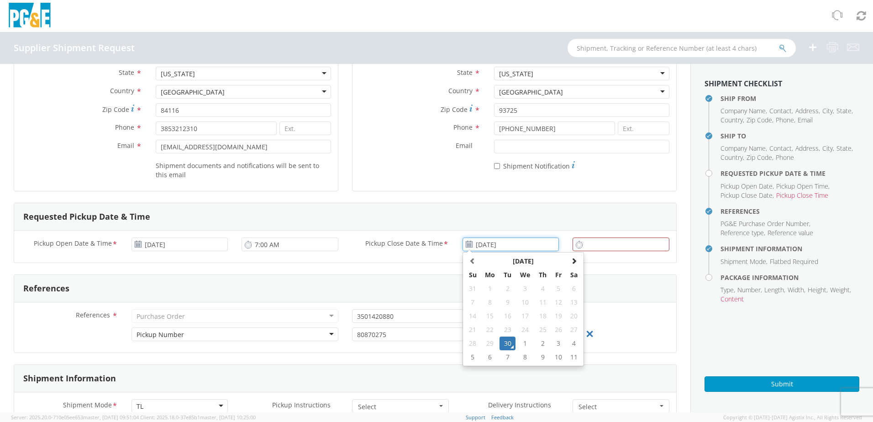
click at [508, 344] on td "30" at bounding box center [508, 344] width 16 height 14
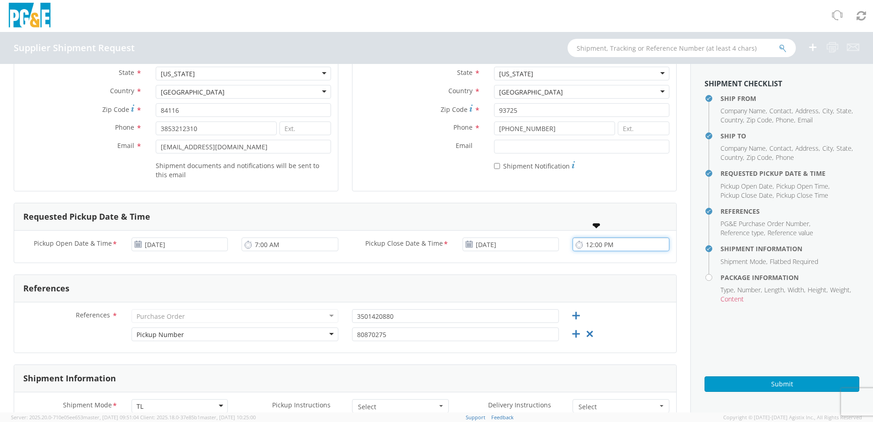
click at [597, 245] on input "12:00 PM" at bounding box center [621, 245] width 97 height 14
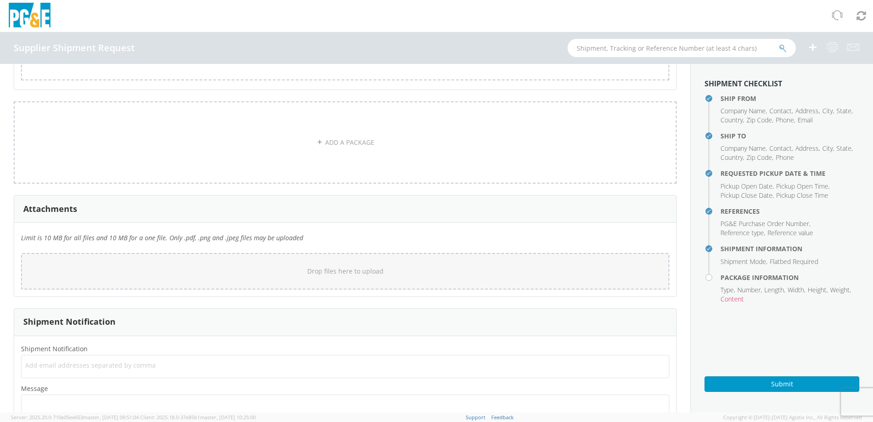
scroll to position [739, 0]
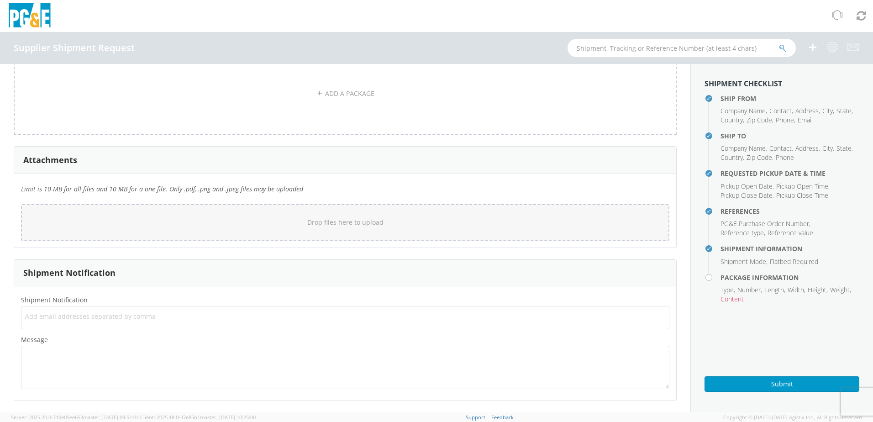
type input "2:30 PM"
click at [503, 341] on label "Message *" at bounding box center [345, 340] width 662 height 12
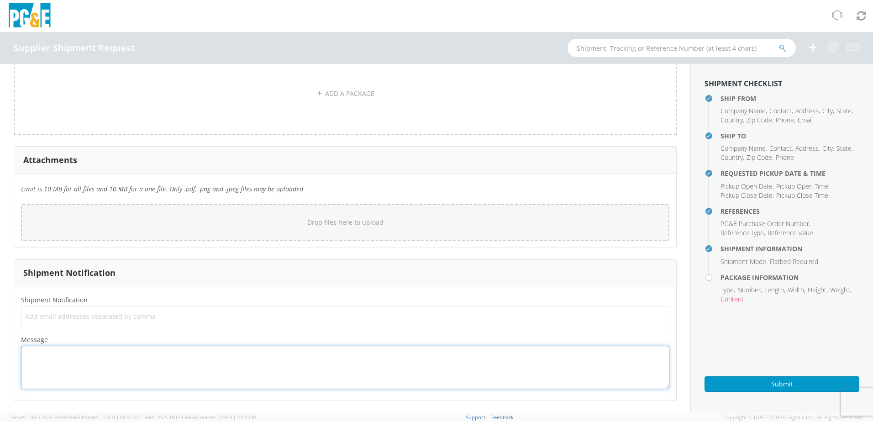
click at [503, 346] on textarea "Message *" at bounding box center [345, 367] width 649 height 43
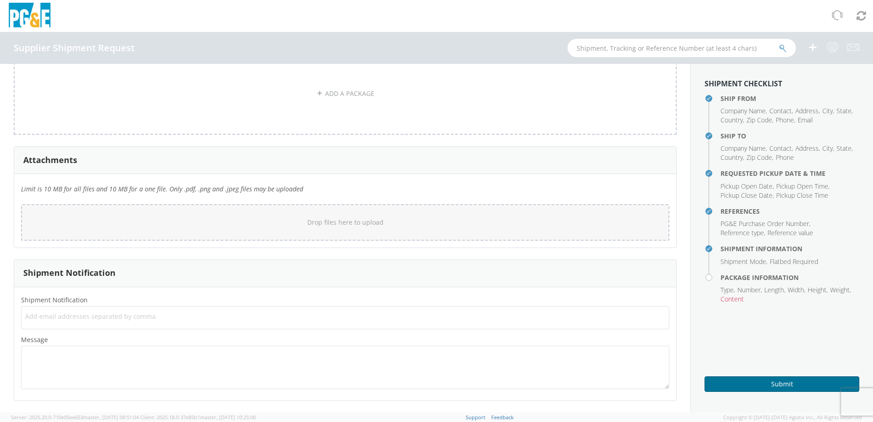
click at [737, 388] on button "Submit" at bounding box center [782, 384] width 155 height 16
drag, startPoint x: 755, startPoint y: 341, endPoint x: 760, endPoint y: 349, distance: 8.4
click at [755, 341] on aside "Shipment Checklist Ship From Company Name , Contact , Address , City , State , …" at bounding box center [782, 238] width 183 height 349
click at [782, 382] on button "Submit" at bounding box center [782, 384] width 155 height 16
click at [779, 383] on button "Submit" at bounding box center [782, 384] width 155 height 16
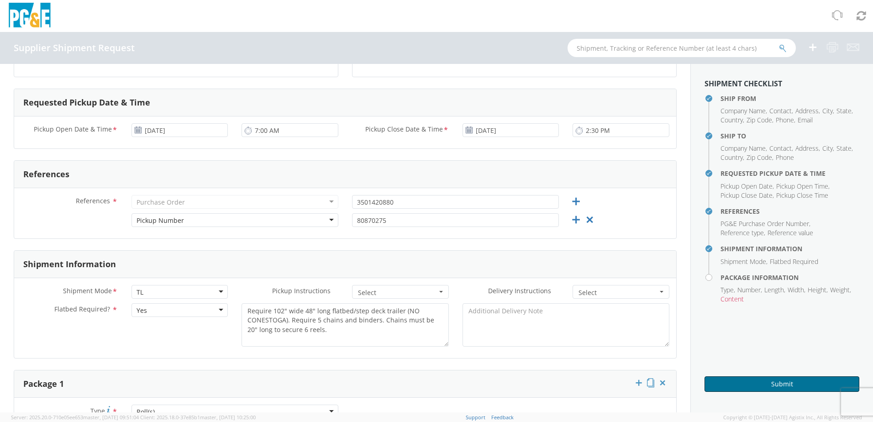
scroll to position [228, 0]
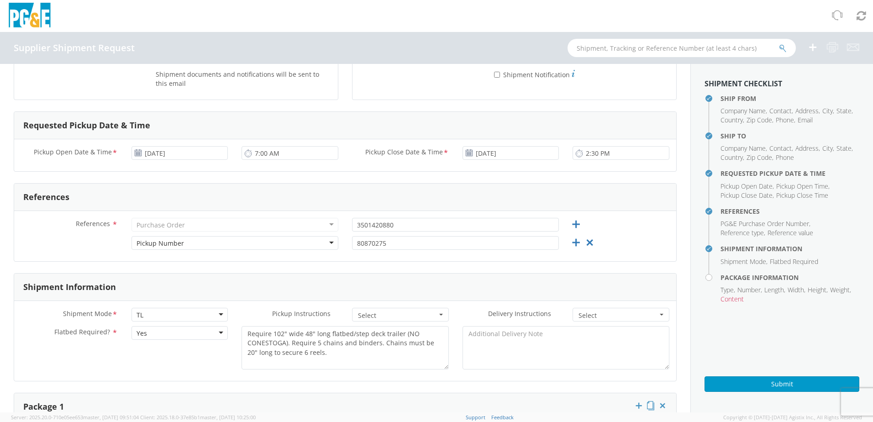
click at [247, 240] on div "Pickup Number" at bounding box center [235, 243] width 207 height 14
click at [633, 261] on div "References * Purchase Order Purchase Order Account Type Activity ID Airline App…" at bounding box center [345, 236] width 662 height 50
click at [782, 375] on div "Submit" at bounding box center [782, 381] width 155 height 22
click at [783, 384] on button "Submit" at bounding box center [782, 384] width 155 height 16
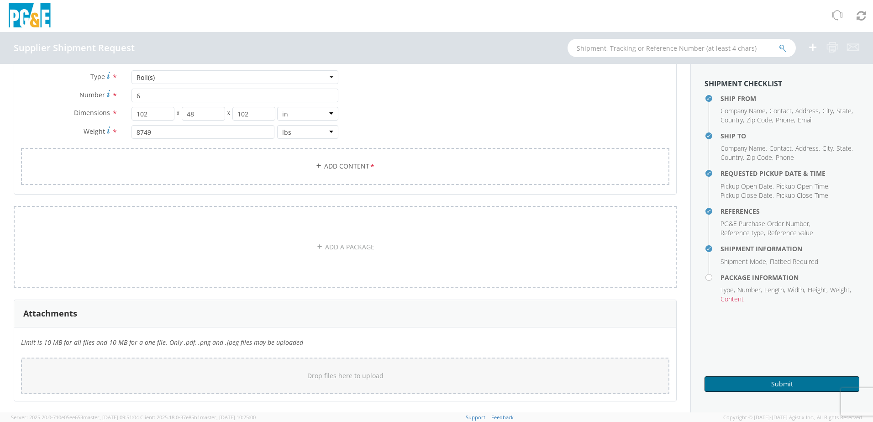
scroll to position [594, 0]
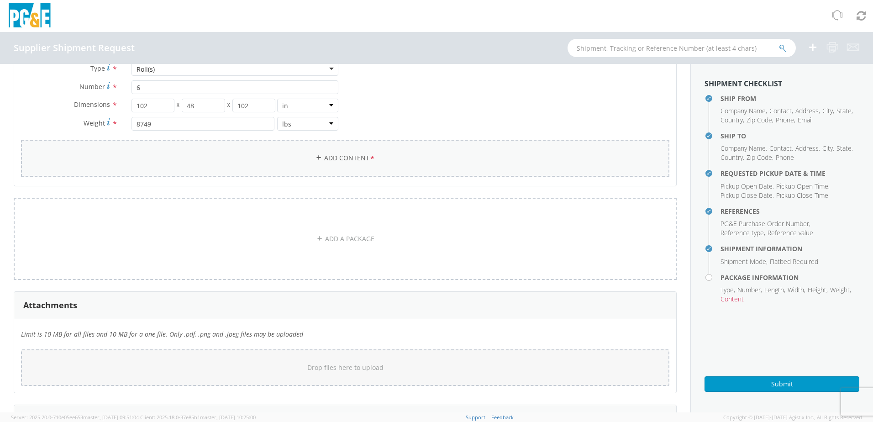
click at [364, 166] on link "Add Content *" at bounding box center [345, 158] width 649 height 37
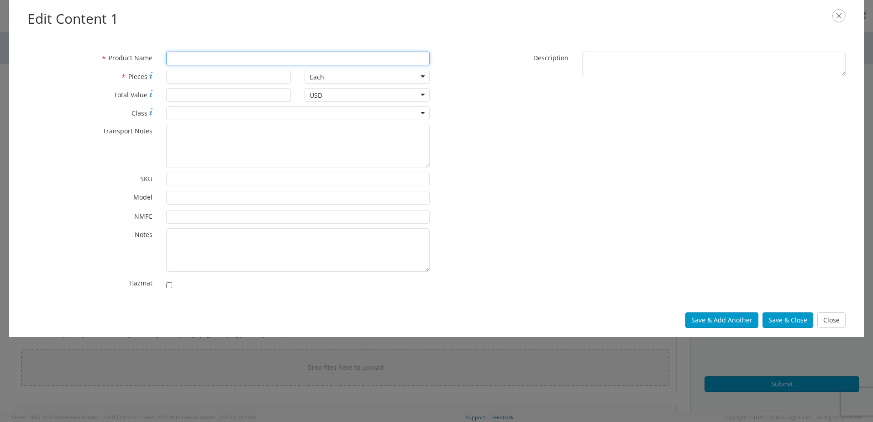
click at [221, 61] on input "* Product Name" at bounding box center [298, 59] width 264 height 14
type input "reels"
click at [221, 76] on input "* Pieces" at bounding box center [228, 77] width 125 height 14
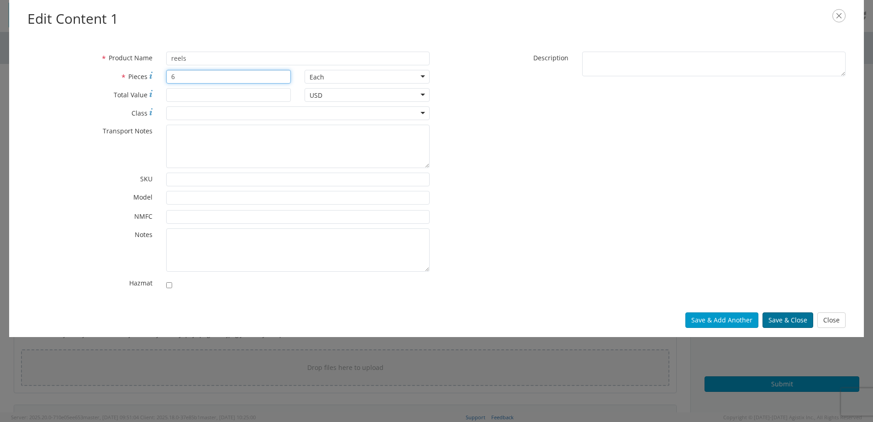
type input "6"
click at [785, 321] on button "Save & Close" at bounding box center [788, 320] width 51 height 16
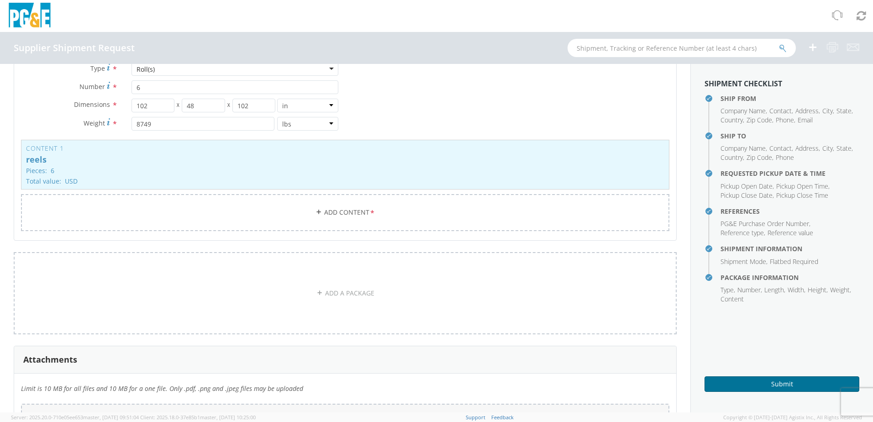
click at [763, 387] on button "Submit" at bounding box center [782, 384] width 155 height 16
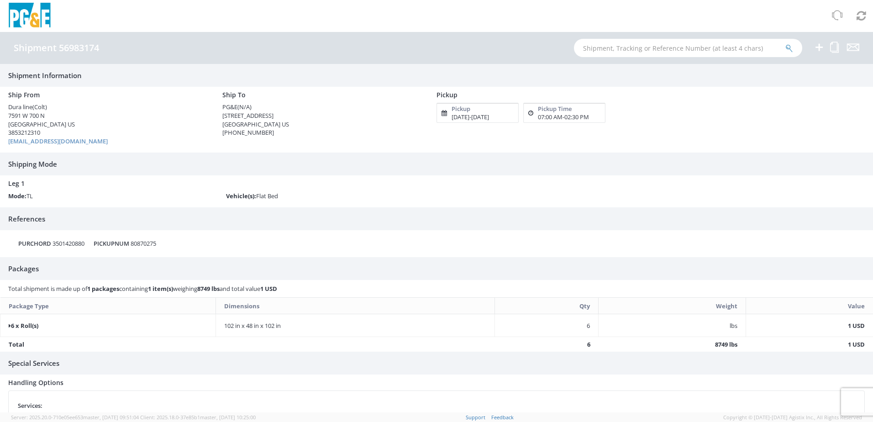
click at [680, 128] on div "Pickup Pickup 09/30/25 - 09/30/25 Pickup Time 07:00 AM - 02:30 PM" at bounding box center [572, 112] width 285 height 51
